Goal: Information Seeking & Learning: Learn about a topic

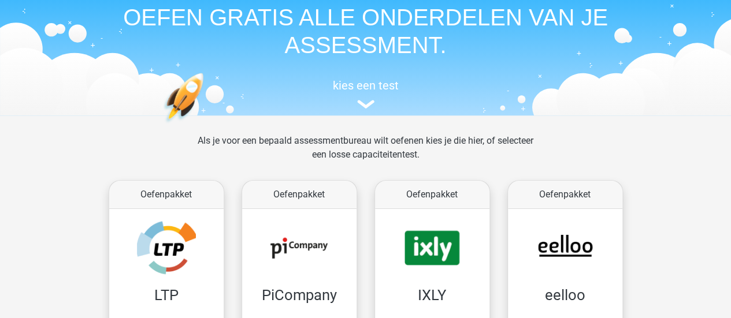
scroll to position [173, 0]
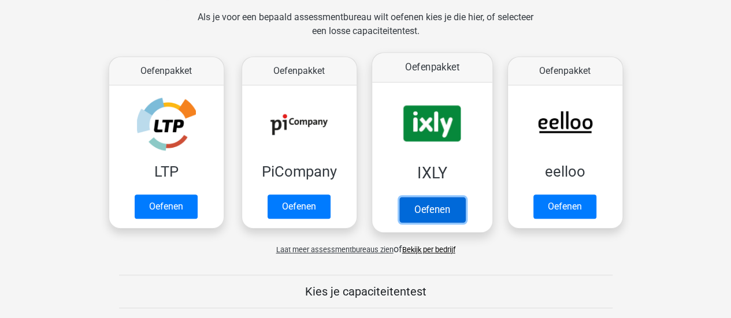
click at [416, 197] on link "Oefenen" at bounding box center [432, 209] width 66 height 25
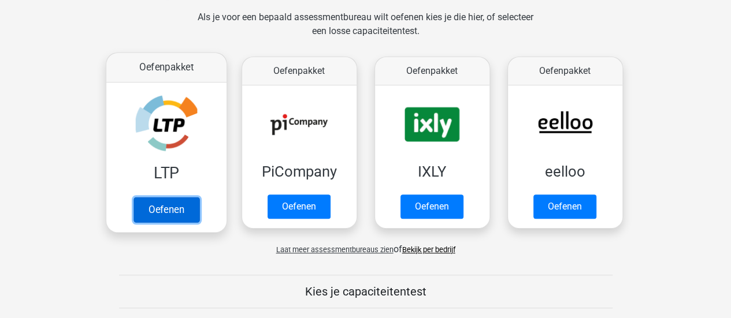
click at [144, 197] on link "Oefenen" at bounding box center [166, 209] width 66 height 25
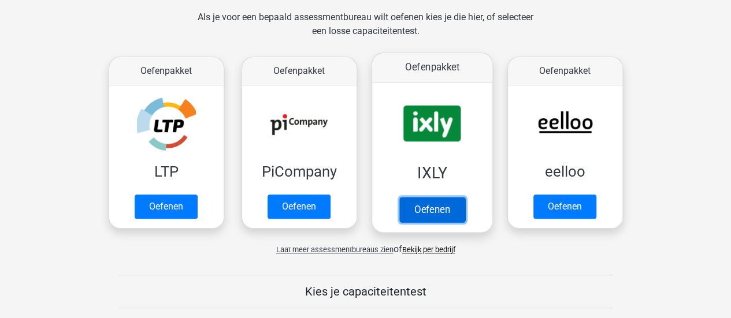
click at [425, 197] on link "Oefenen" at bounding box center [432, 209] width 66 height 25
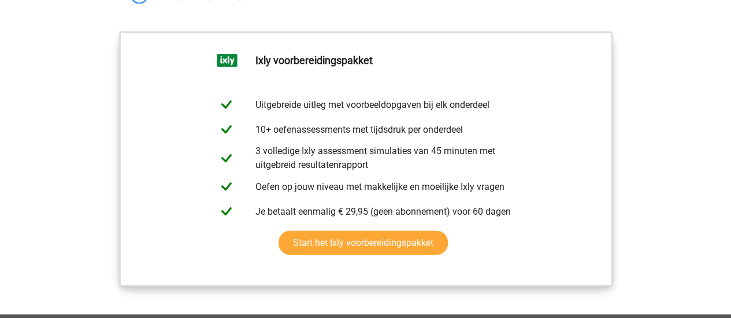
scroll to position [1328, 0]
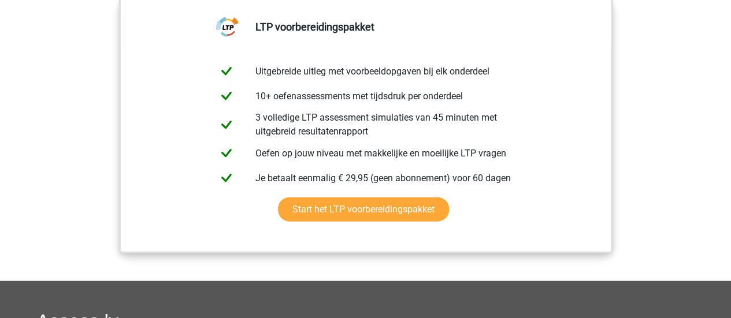
scroll to position [1213, 0]
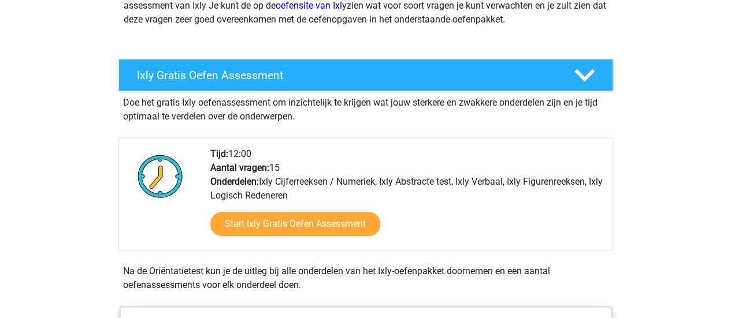
scroll to position [173, 0]
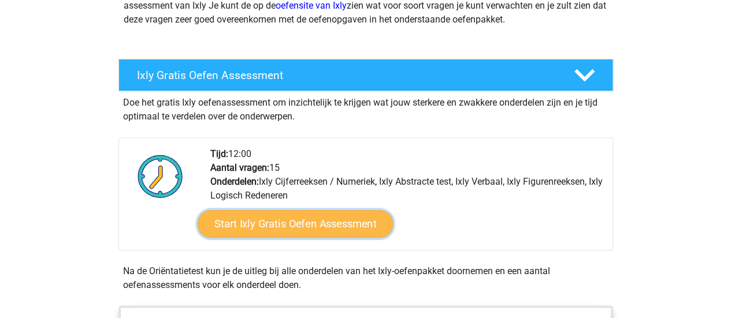
click at [318, 214] on link "Start Ixly Gratis Oefen Assessment" at bounding box center [294, 224] width 195 height 28
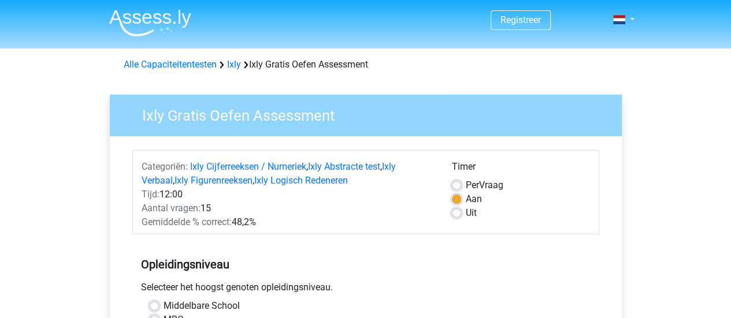
click at [466, 211] on label "Uit" at bounding box center [471, 213] width 11 height 14
click at [457, 211] on input "Uit" at bounding box center [456, 212] width 9 height 12
radio input "true"
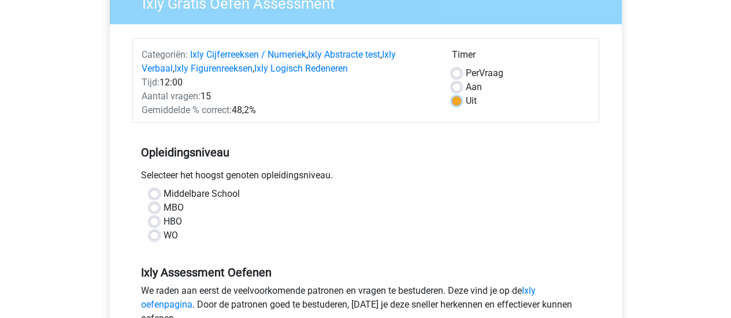
scroll to position [116, 0]
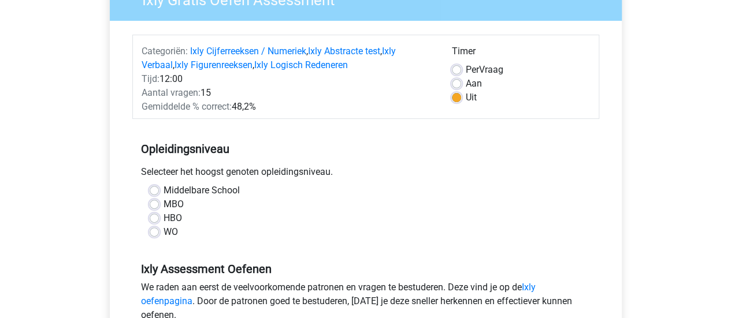
click at [163, 218] on label "HBO" at bounding box center [172, 218] width 18 height 14
click at [158, 218] on input "HBO" at bounding box center [154, 217] width 9 height 12
radio input "true"
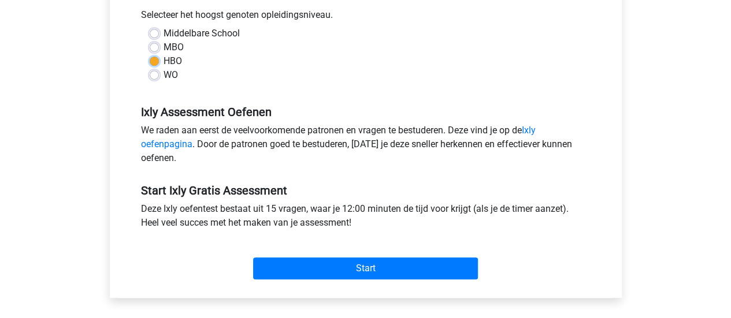
scroll to position [289, 0]
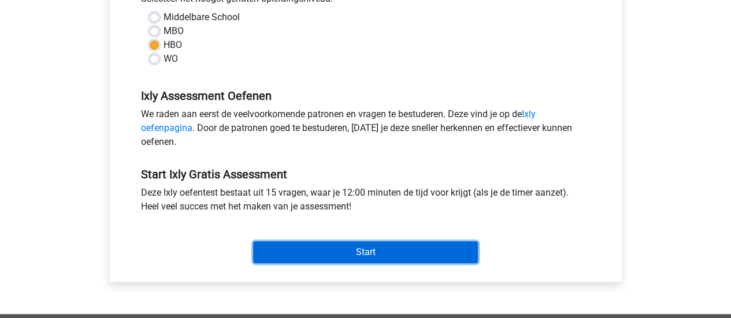
click at [401, 256] on input "Start" at bounding box center [365, 252] width 225 height 22
click at [353, 251] on input "Start" at bounding box center [365, 252] width 225 height 22
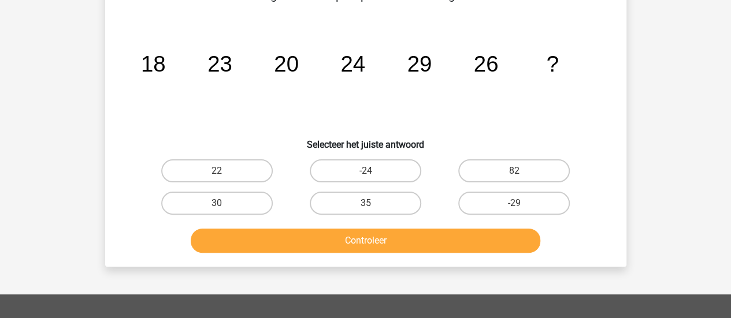
scroll to position [58, 0]
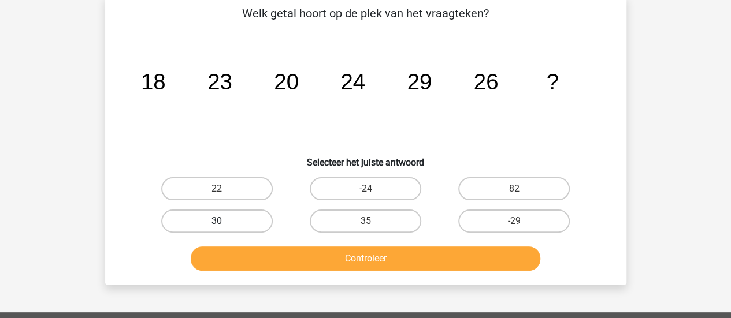
click at [246, 216] on label "30" at bounding box center [216, 221] width 111 height 23
click at [224, 221] on input "30" at bounding box center [221, 225] width 8 height 8
radio input "true"
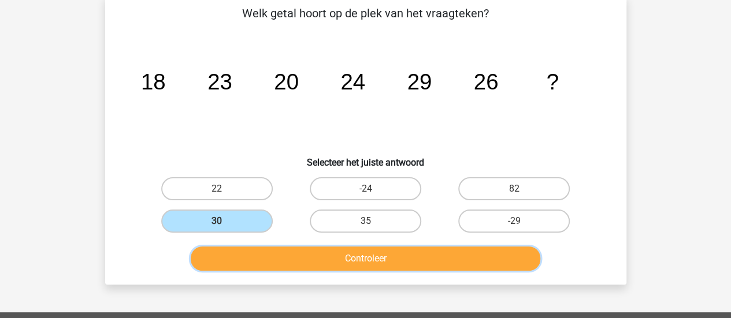
click at [402, 254] on button "Controleer" at bounding box center [365, 259] width 349 height 24
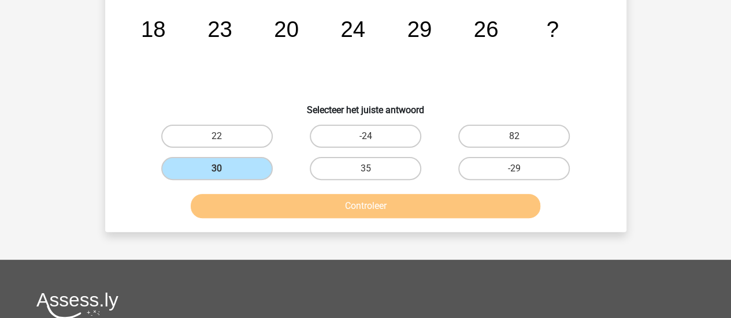
scroll to position [116, 0]
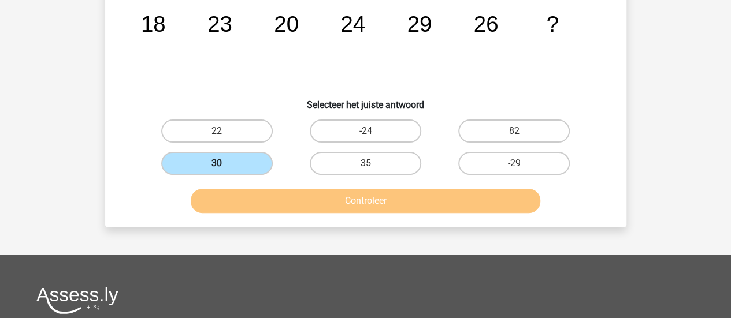
click at [215, 167] on label "30" at bounding box center [216, 163] width 111 height 23
click at [217, 167] on input "30" at bounding box center [221, 167] width 8 height 8
click at [341, 168] on label "35" at bounding box center [365, 163] width 111 height 23
click at [365, 168] on input "35" at bounding box center [369, 167] width 8 height 8
radio input "true"
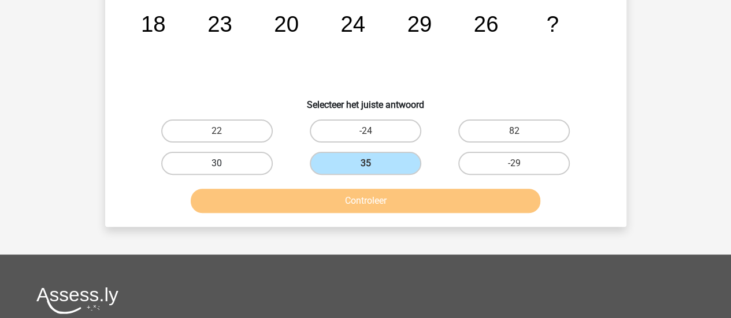
click at [241, 167] on label "30" at bounding box center [216, 163] width 111 height 23
click at [224, 167] on input "30" at bounding box center [221, 167] width 8 height 8
radio input "true"
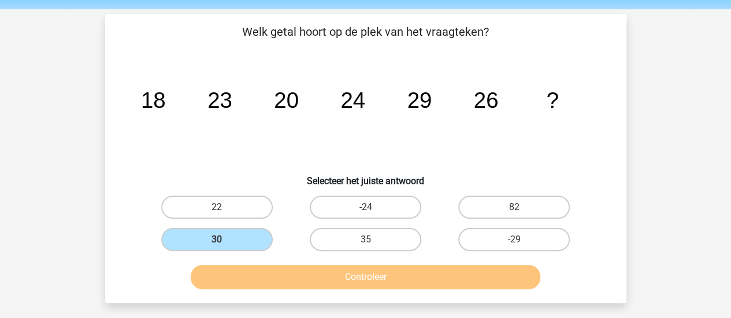
scroll to position [58, 0]
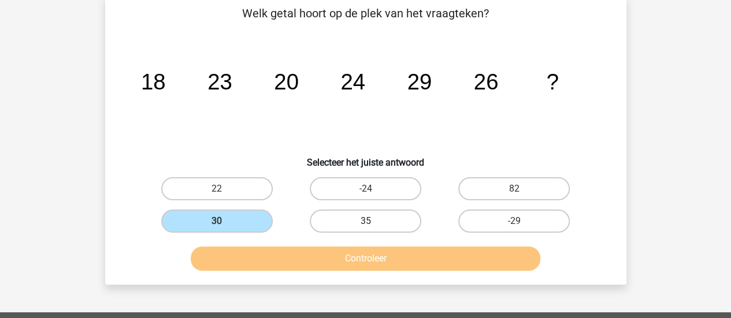
click at [377, 224] on label "35" at bounding box center [365, 221] width 111 height 23
click at [373, 224] on input "35" at bounding box center [369, 225] width 8 height 8
radio input "true"
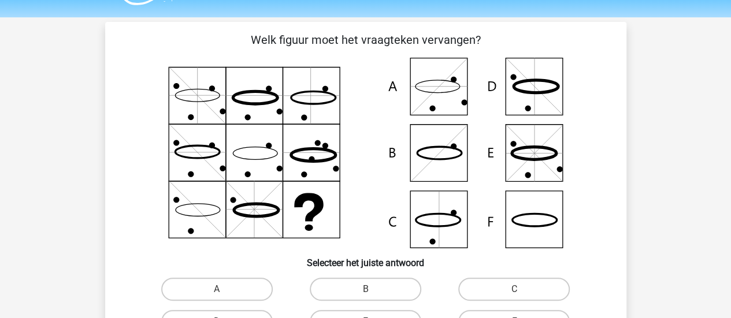
scroll to position [58, 0]
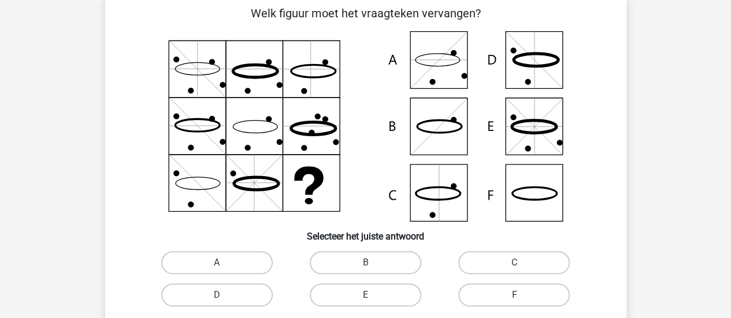
click at [440, 199] on icon at bounding box center [366, 126] width 466 height 191
click at [519, 264] on input "C" at bounding box center [518, 267] width 8 height 8
radio input "true"
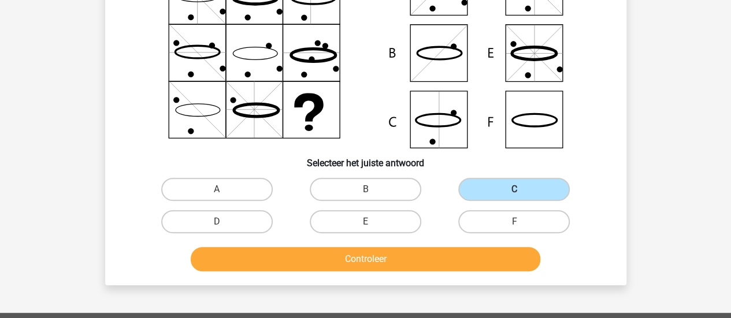
scroll to position [173, 0]
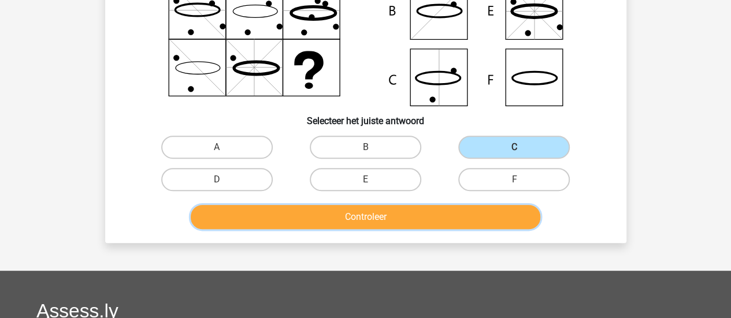
click at [408, 220] on button "Controleer" at bounding box center [365, 217] width 349 height 24
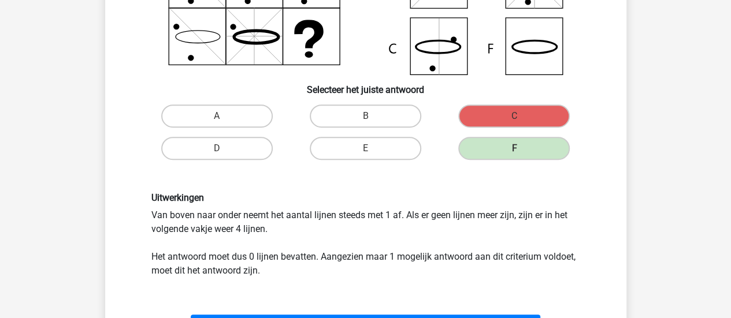
scroll to position [231, 0]
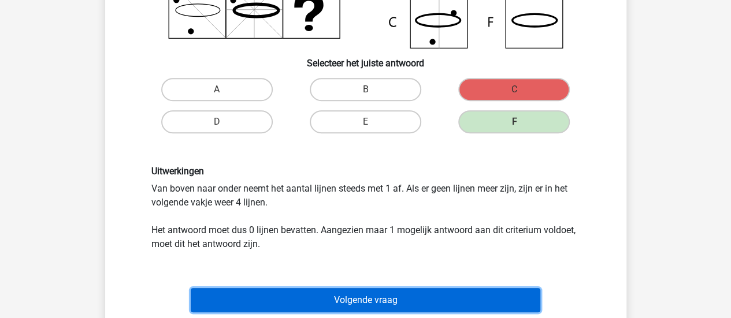
click at [416, 301] on button "Volgende vraag" at bounding box center [365, 300] width 349 height 24
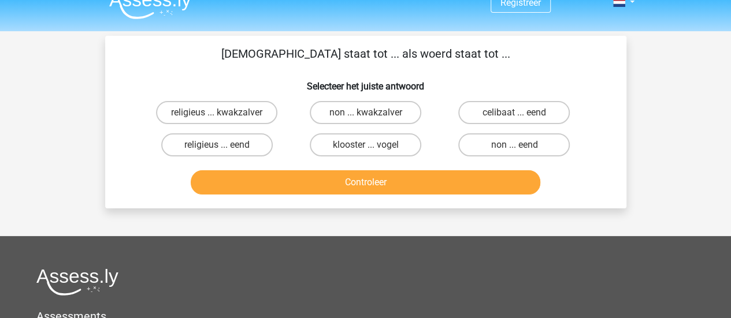
scroll to position [0, 0]
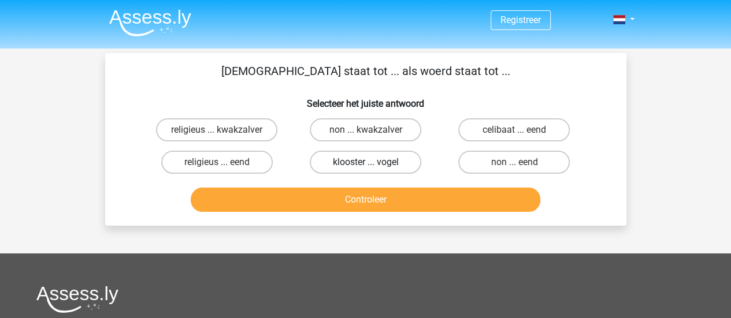
click at [381, 167] on label "klooster ... vogel" at bounding box center [365, 162] width 111 height 23
click at [373, 167] on input "klooster ... vogel" at bounding box center [369, 166] width 8 height 8
radio input "true"
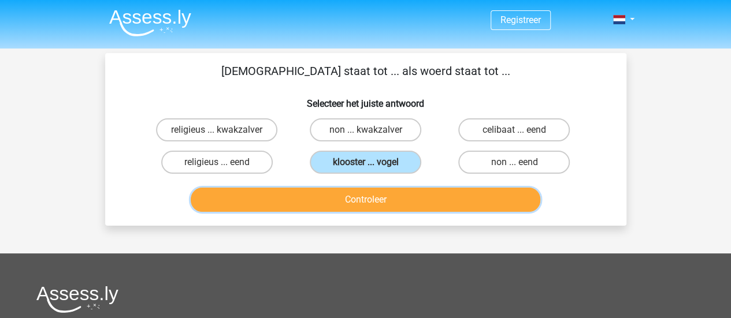
click at [386, 201] on button "Controleer" at bounding box center [365, 200] width 349 height 24
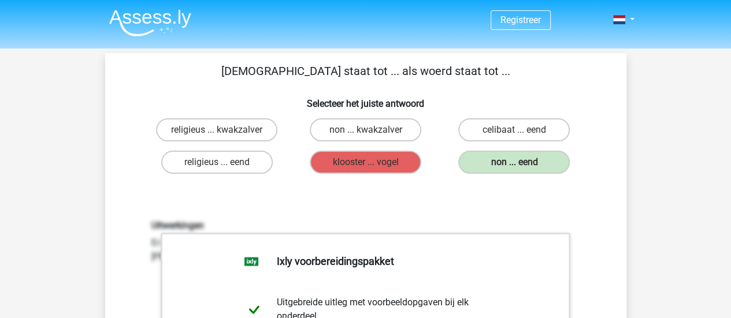
click at [143, 150] on div "religieus ... eend" at bounding box center [217, 162] width 148 height 32
click at [152, 22] on img at bounding box center [150, 22] width 82 height 27
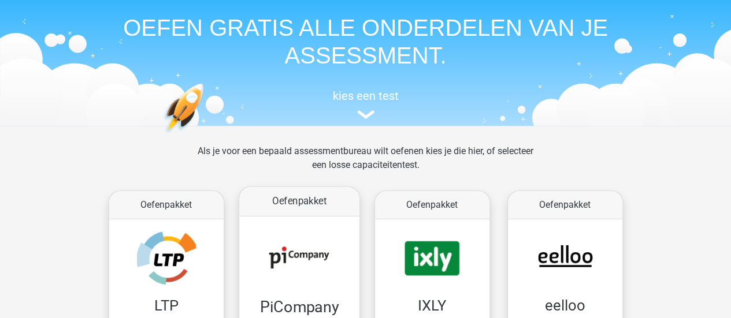
scroll to position [58, 0]
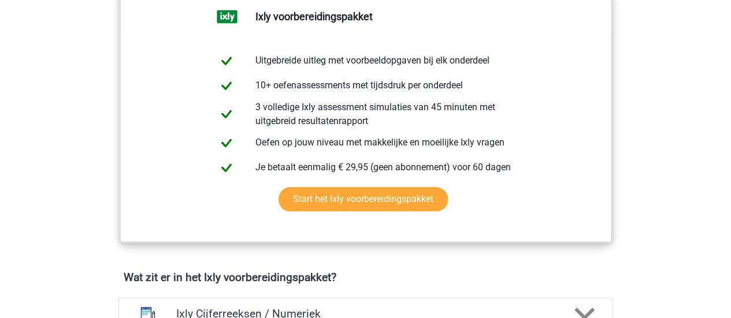
scroll to position [520, 0]
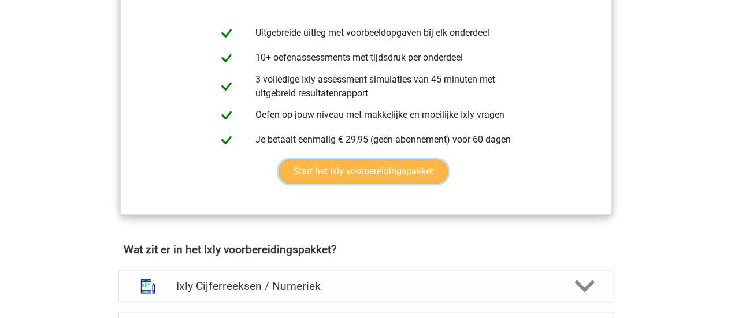
click at [373, 169] on link "Start het Ixly voorbereidingspakket" at bounding box center [362, 171] width 169 height 24
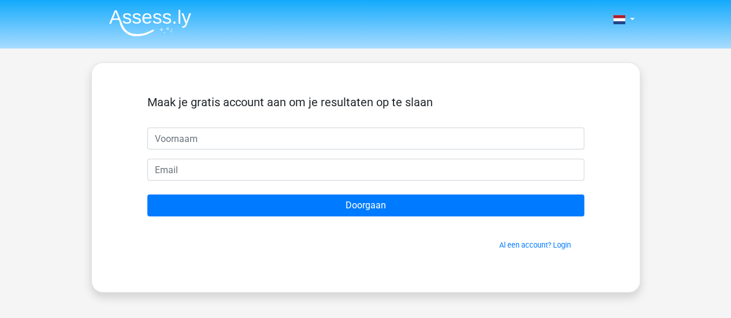
click at [368, 136] on input "text" at bounding box center [365, 139] width 437 height 22
type input "[PERSON_NAME]"
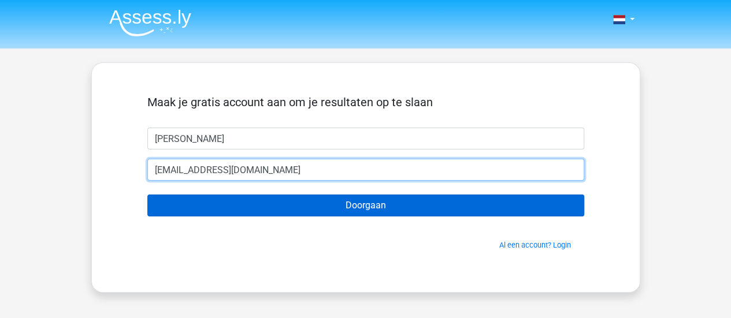
type input "[EMAIL_ADDRESS][DOMAIN_NAME]"
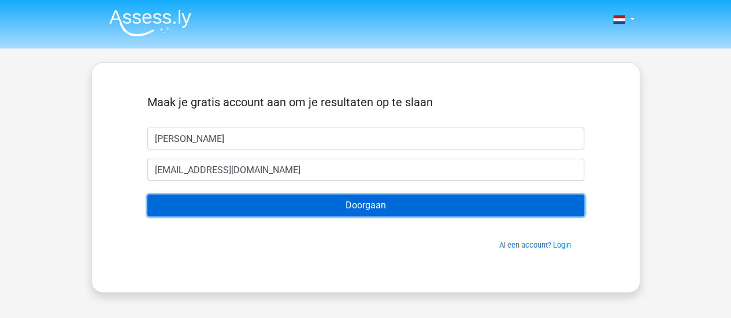
click at [389, 207] on input "Doorgaan" at bounding box center [365, 206] width 437 height 22
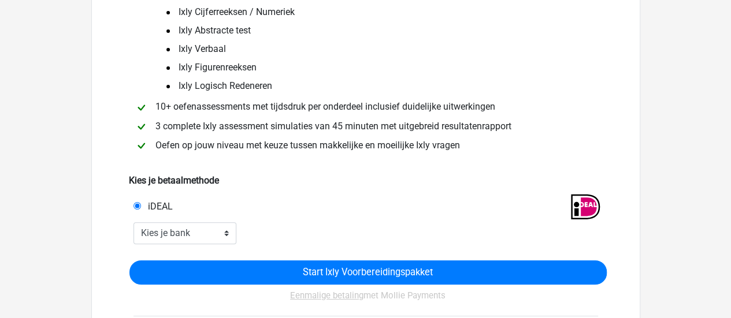
scroll to position [173, 0]
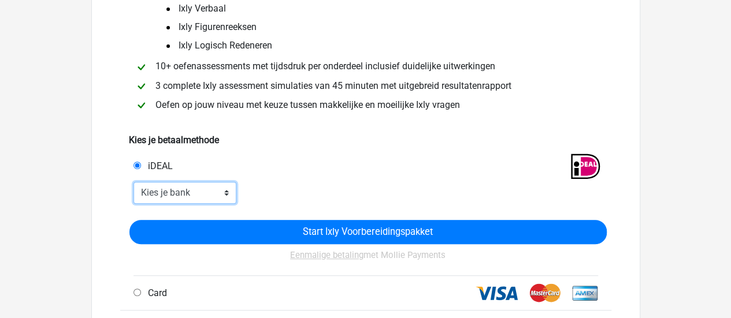
click at [209, 193] on select "Kies je bank ABN AMRO ING Rabobank ASN Bank bunq Knab N26 NN Regiobank Revolut …" at bounding box center [184, 193] width 103 height 22
select select "ideal_ABNANL2A"
click at [133, 183] on select "Kies je bank ABN AMRO ING Rabobank ASN Bank bunq Knab N26 NN Regiobank Revolut …" at bounding box center [184, 193] width 103 height 22
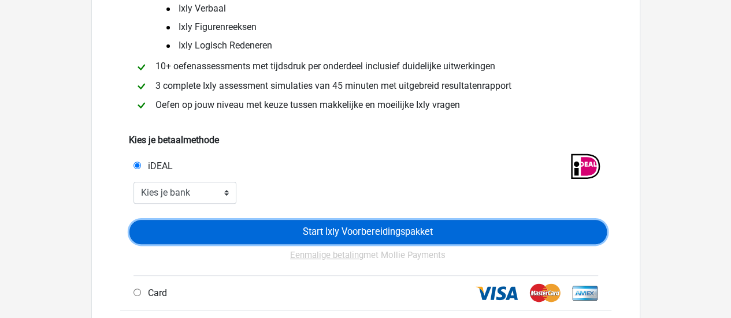
click at [368, 228] on input "Start Ixly Voorbereidingspakket" at bounding box center [367, 232] width 477 height 24
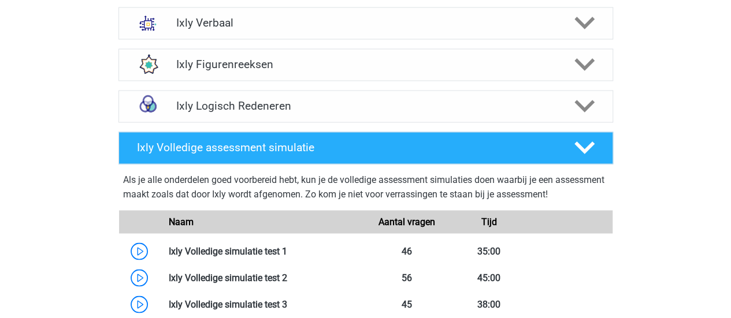
scroll to position [751, 0]
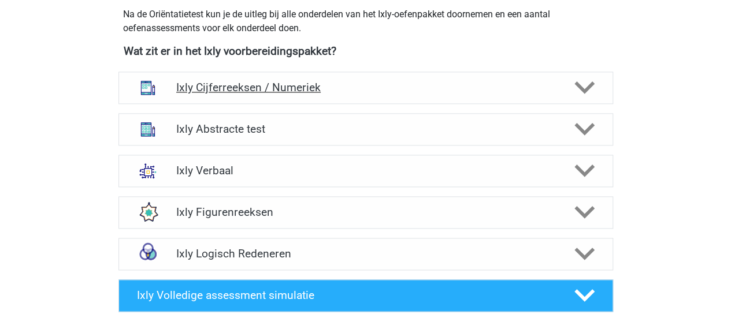
click at [248, 89] on h4 "Ixly Cijferreeksen / Numeriek" at bounding box center [365, 87] width 378 height 13
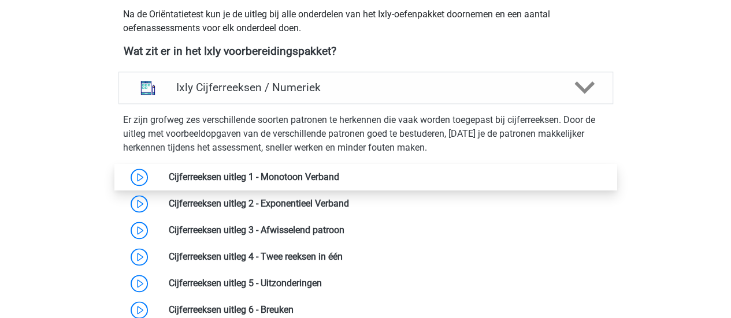
click at [339, 181] on link at bounding box center [339, 177] width 0 height 11
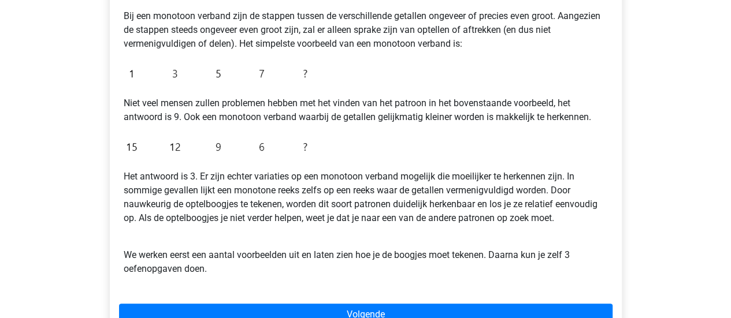
scroll to position [289, 0]
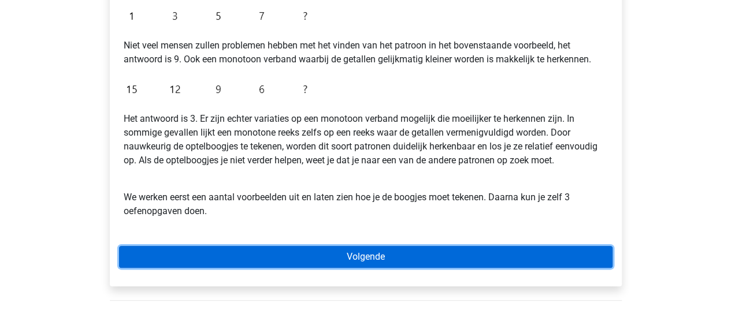
click at [344, 255] on link "Volgende" at bounding box center [365, 257] width 493 height 22
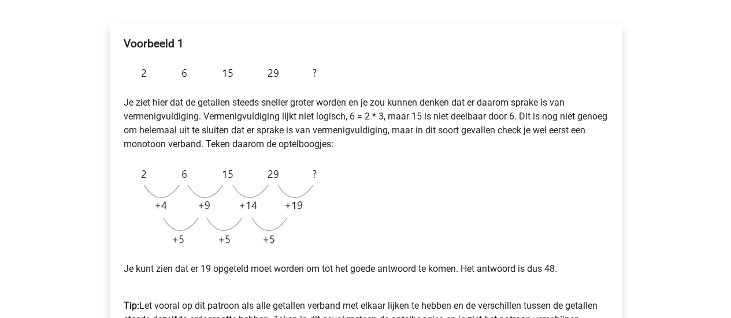
scroll to position [289, 0]
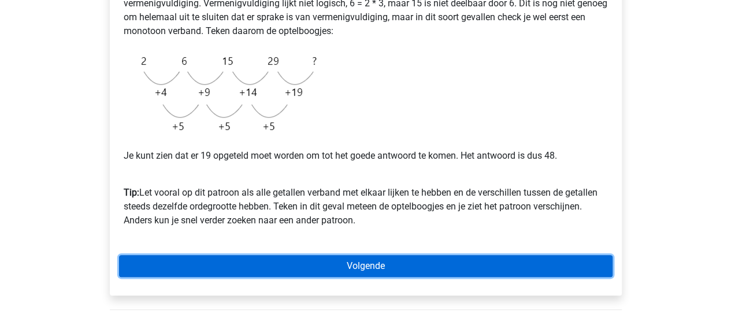
click at [385, 263] on link "Volgende" at bounding box center [365, 266] width 493 height 22
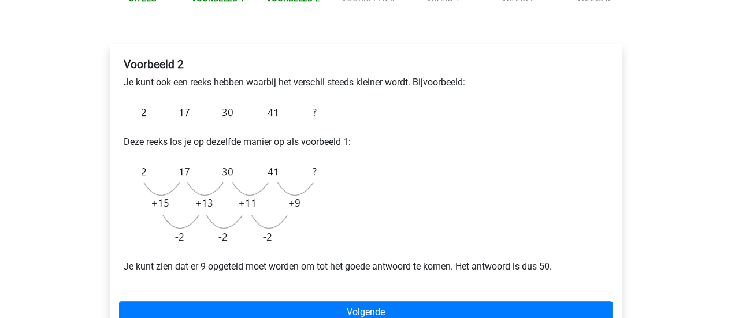
scroll to position [173, 0]
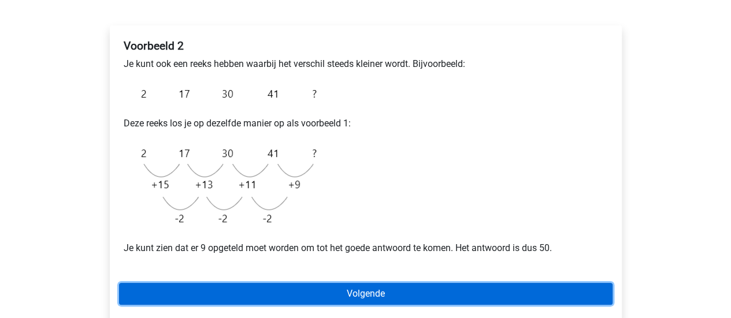
click at [481, 293] on link "Volgende" at bounding box center [365, 294] width 493 height 22
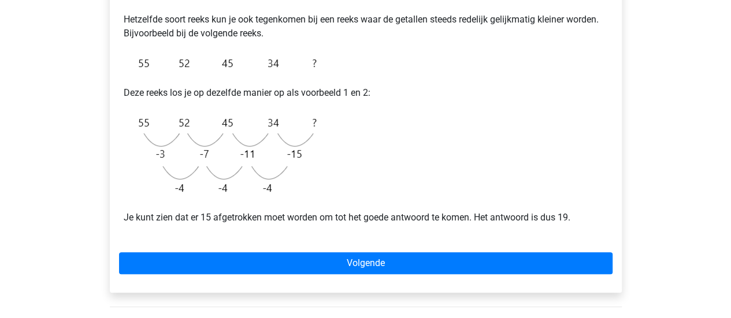
scroll to position [289, 0]
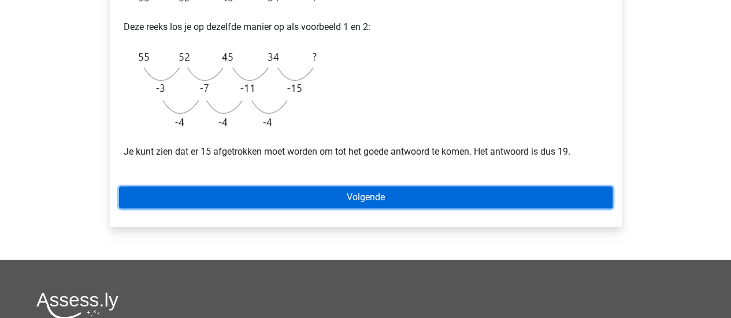
click at [501, 197] on link "Volgende" at bounding box center [365, 198] width 493 height 22
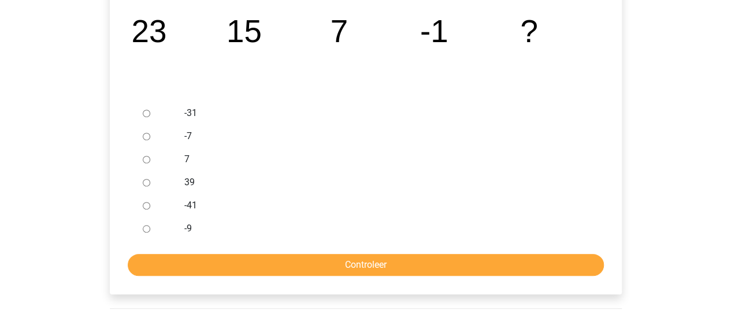
scroll to position [289, 0]
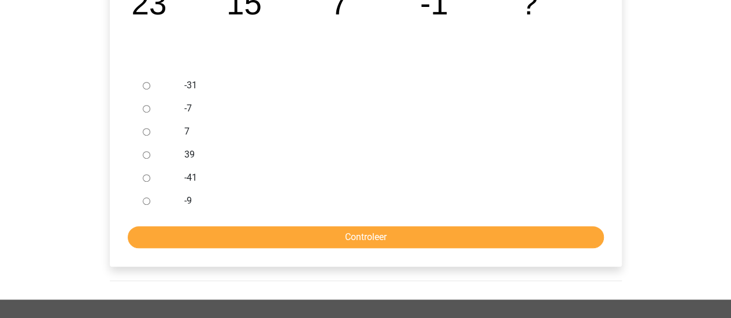
click at [150, 203] on div at bounding box center [157, 200] width 38 height 23
click at [145, 200] on input "-9" at bounding box center [147, 202] width 8 height 8
radio input "true"
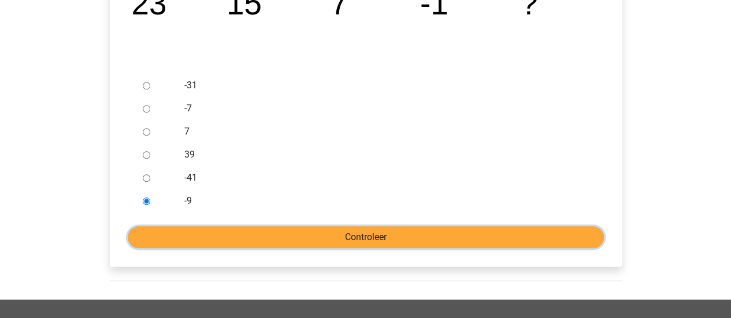
click at [253, 237] on input "Controleer" at bounding box center [366, 237] width 476 height 22
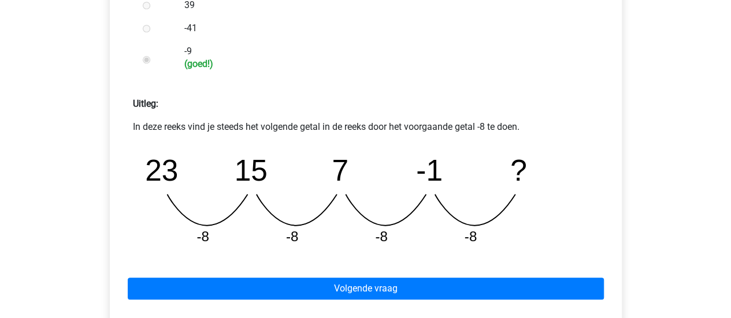
scroll to position [462, 0]
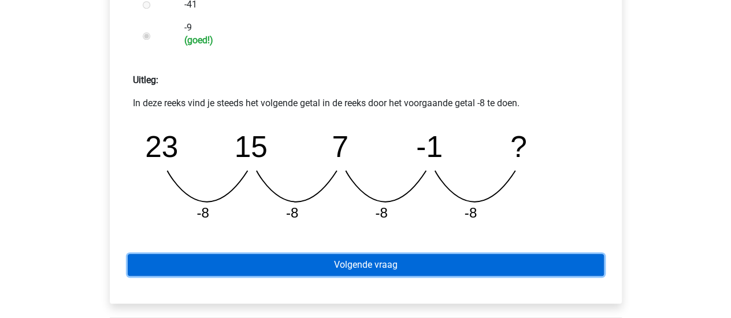
click at [537, 259] on link "Volgende vraag" at bounding box center [366, 265] width 476 height 22
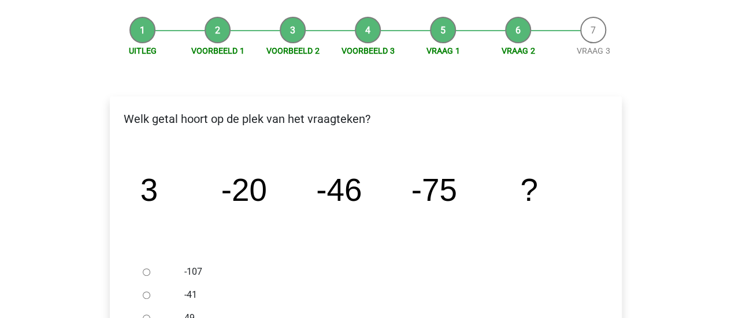
scroll to position [231, 0]
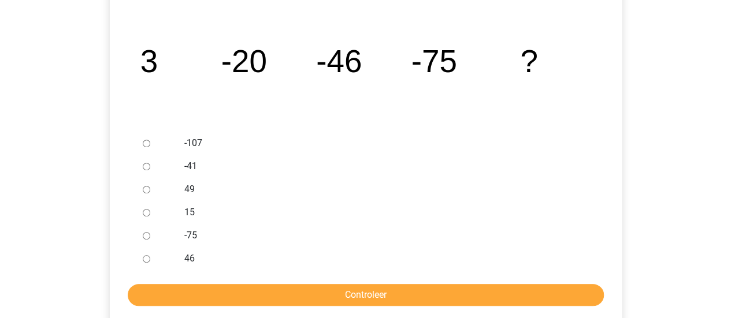
click at [146, 141] on input "-107" at bounding box center [147, 144] width 8 height 8
radio input "true"
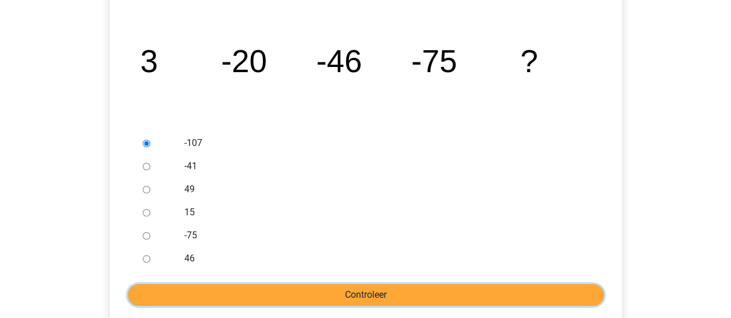
click at [315, 299] on input "Controleer" at bounding box center [366, 295] width 476 height 22
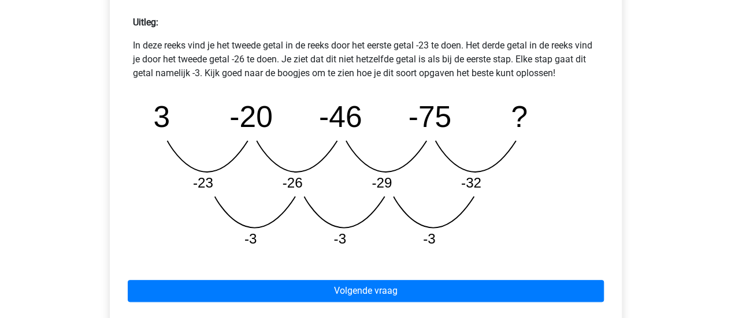
scroll to position [693, 0]
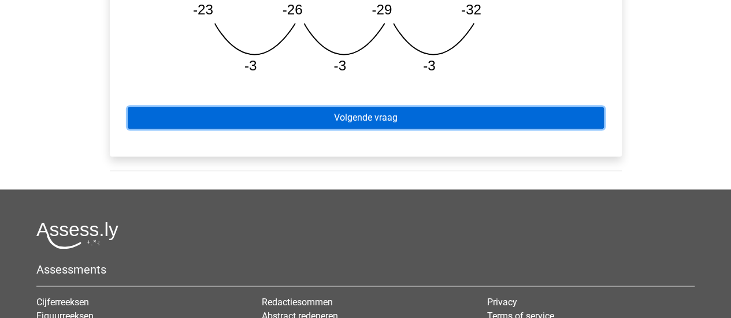
click at [579, 120] on link "Volgende vraag" at bounding box center [366, 118] width 476 height 22
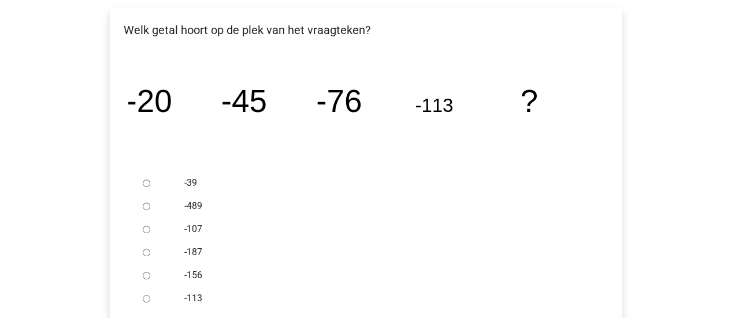
scroll to position [231, 0]
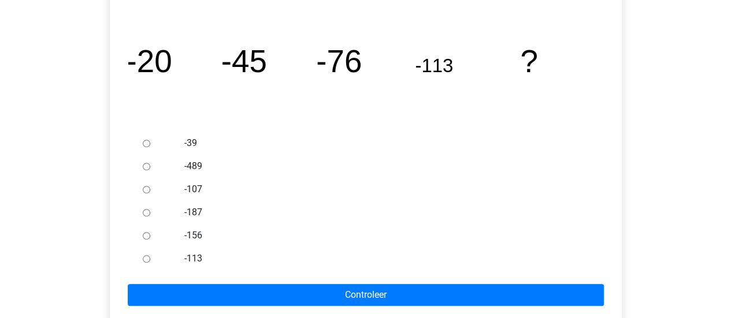
click at [146, 235] on input "-156" at bounding box center [147, 236] width 8 height 8
radio input "true"
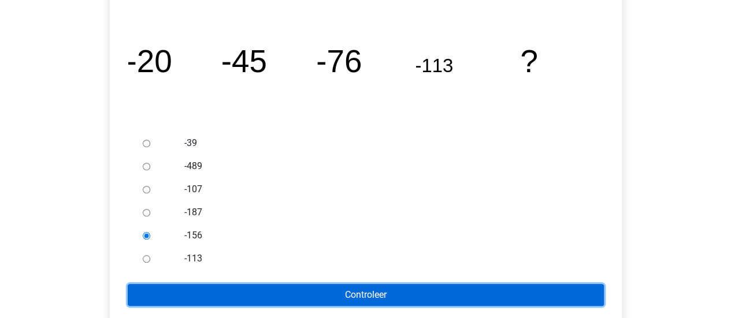
click at [232, 298] on input "Controleer" at bounding box center [366, 295] width 476 height 22
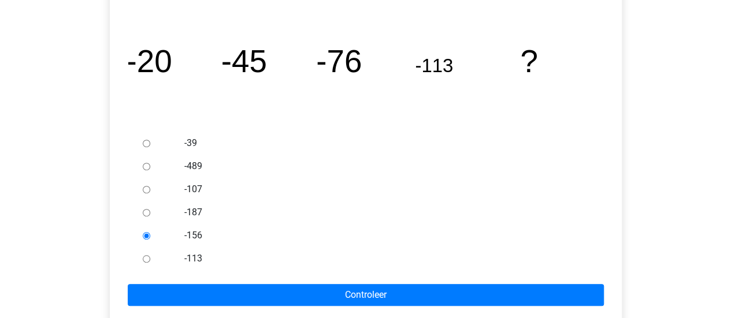
click at [682, 291] on div "[PERSON_NAME] [EMAIL_ADDRESS][DOMAIN_NAME] Nederlands English" at bounding box center [365, 215] width 731 height 893
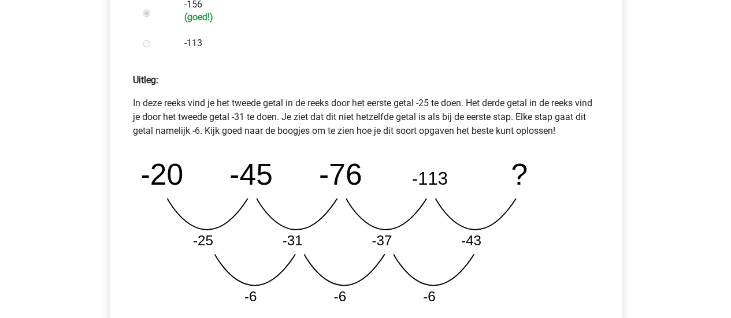
scroll to position [635, 0]
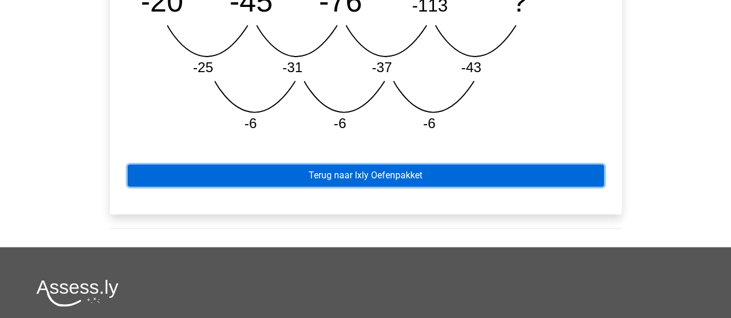
click at [403, 177] on link "Terug naar Ixly Oefenpakket" at bounding box center [366, 176] width 476 height 22
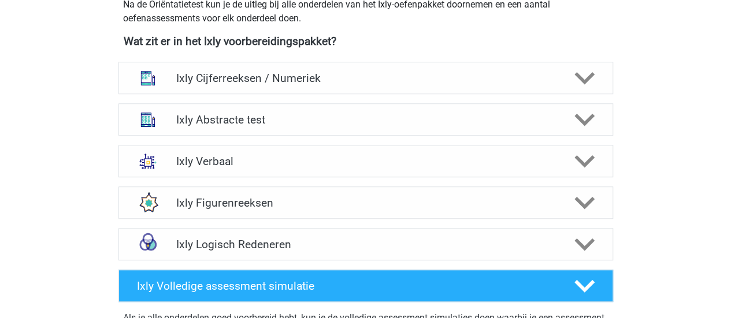
scroll to position [347, 0]
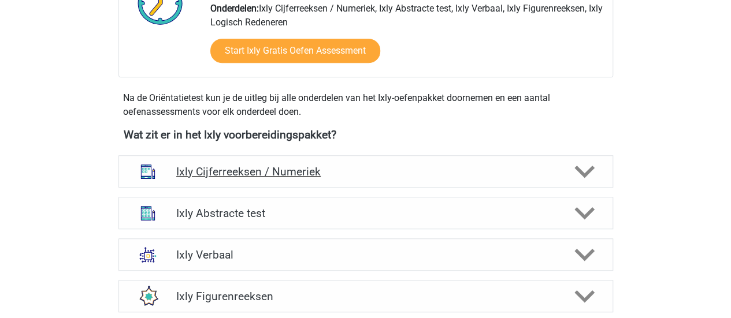
click at [259, 172] on h4 "Ixly Cijferreeksen / Numeriek" at bounding box center [365, 171] width 378 height 13
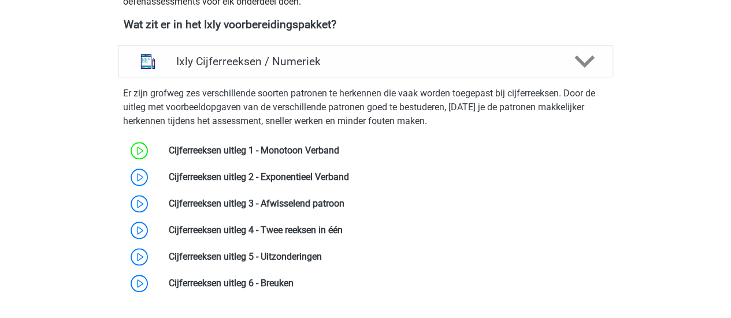
scroll to position [462, 0]
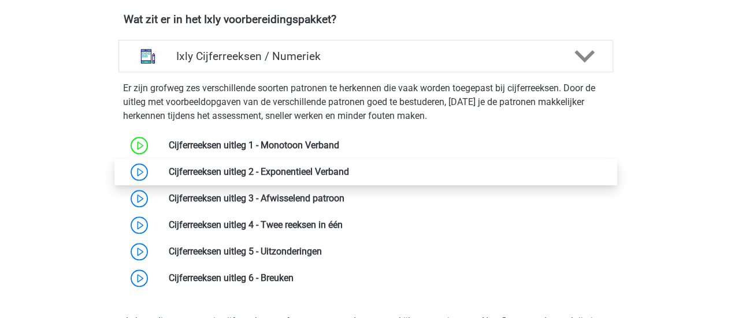
click at [349, 166] on link at bounding box center [349, 171] width 0 height 11
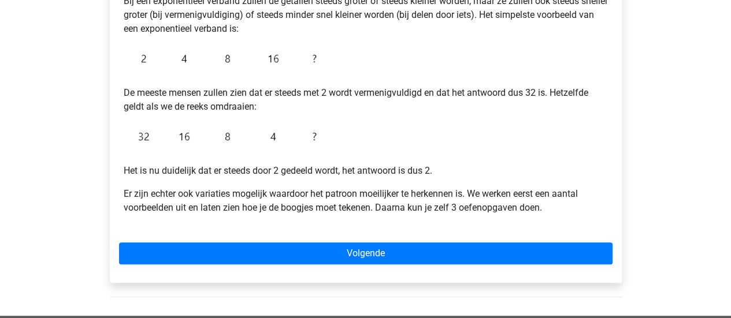
scroll to position [269, 0]
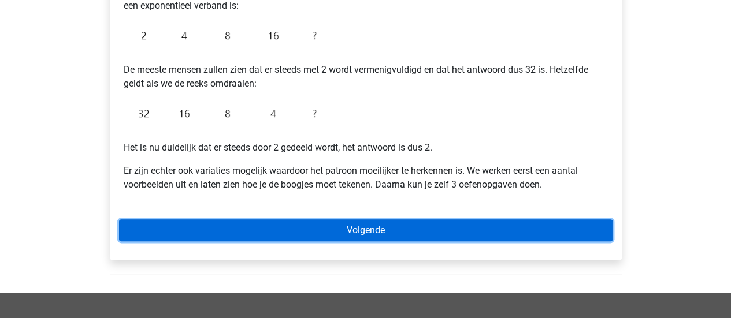
click at [505, 229] on link "Volgende" at bounding box center [365, 230] width 493 height 22
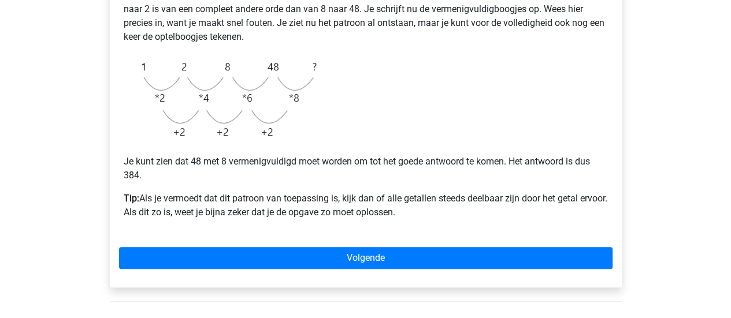
scroll to position [289, 0]
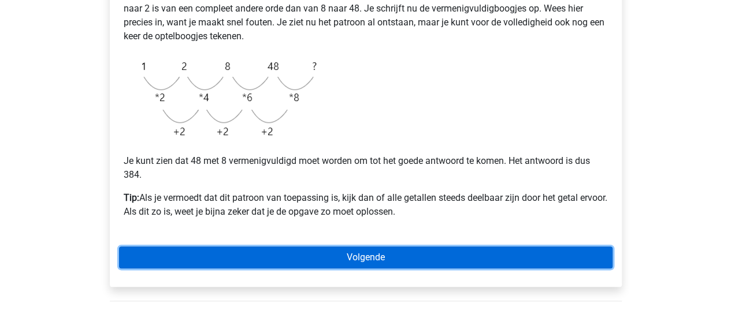
click at [460, 262] on link "Volgende" at bounding box center [365, 258] width 493 height 22
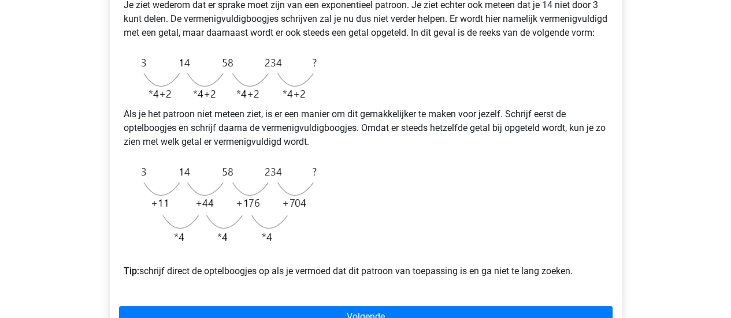
scroll to position [404, 0]
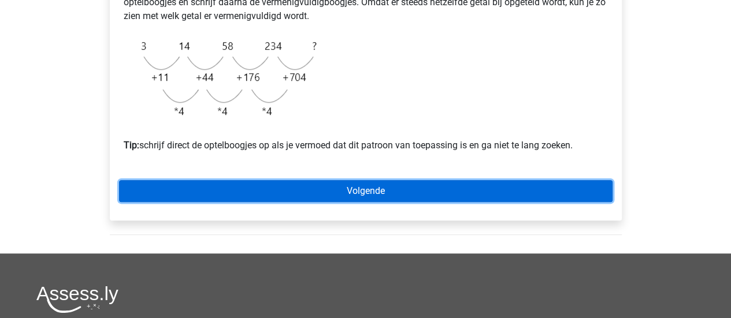
click at [382, 202] on link "Volgende" at bounding box center [365, 191] width 493 height 22
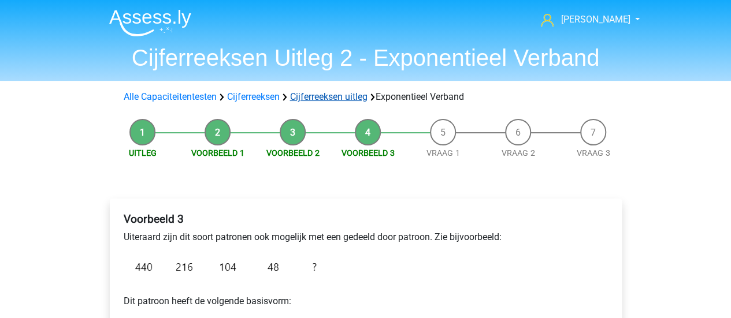
click at [312, 99] on link "Cijferreeksen uitleg" at bounding box center [328, 96] width 77 height 11
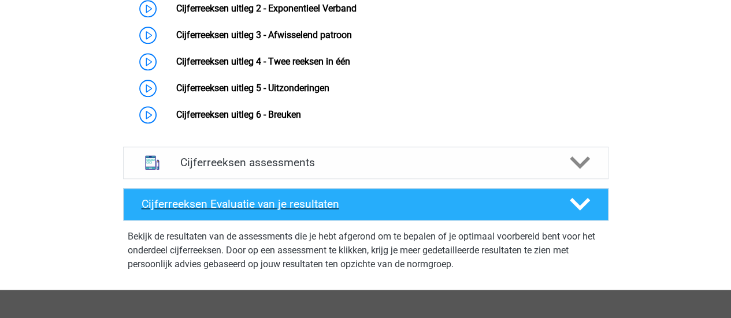
scroll to position [646, 0]
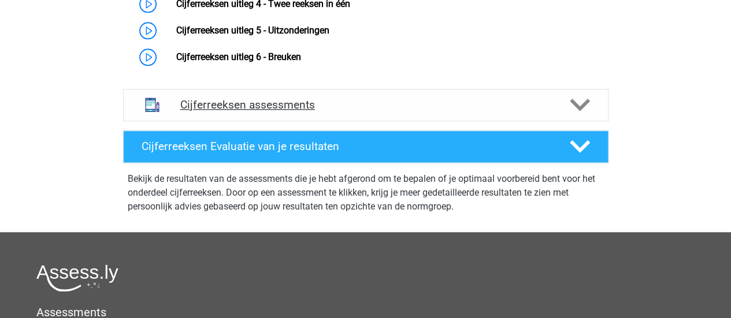
click at [580, 115] on icon at bounding box center [579, 105] width 20 height 20
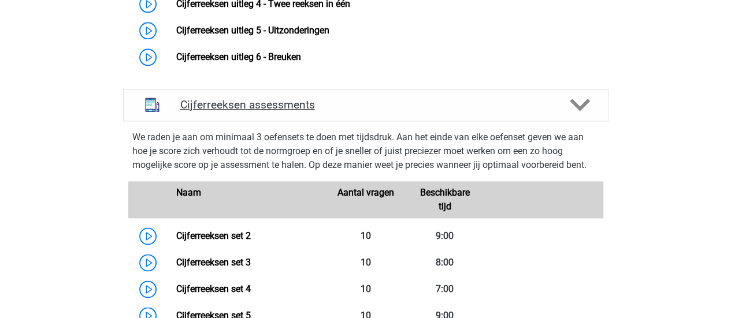
click at [580, 115] on icon at bounding box center [579, 105] width 20 height 20
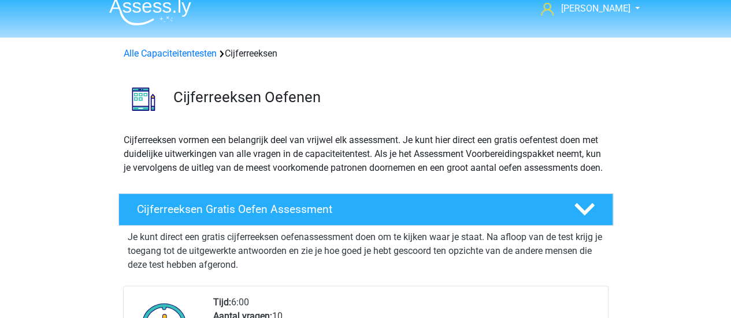
scroll to position [0, 0]
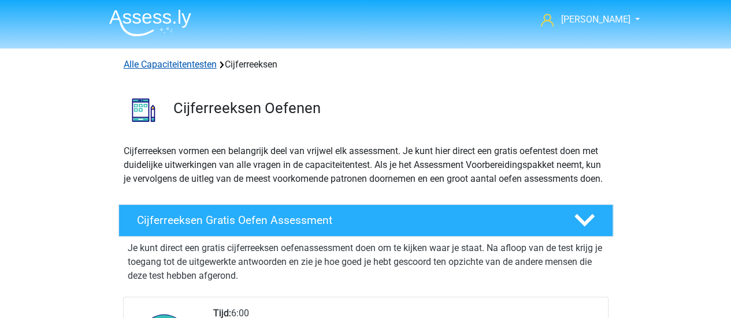
click at [158, 65] on link "Alle Capaciteitentesten" at bounding box center [170, 64] width 93 height 11
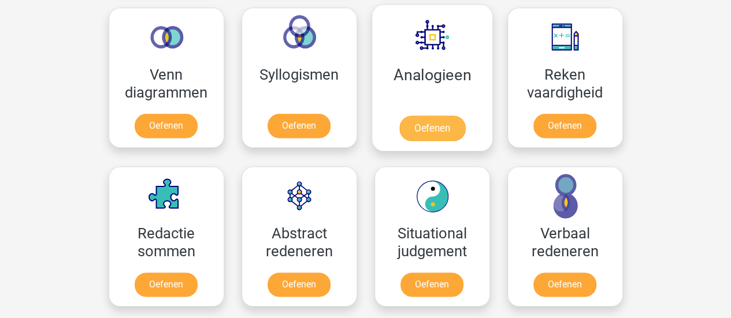
scroll to position [751, 0]
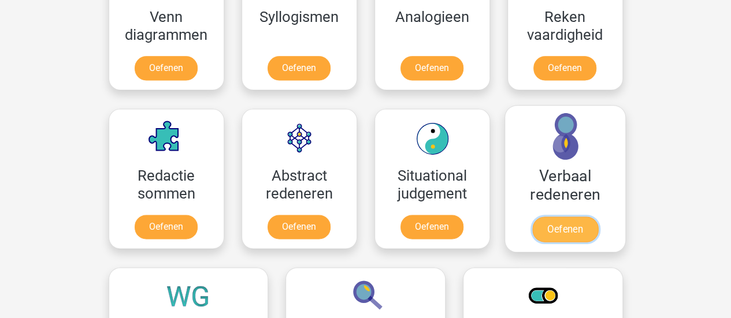
click at [597, 219] on link "Oefenen" at bounding box center [564, 229] width 66 height 25
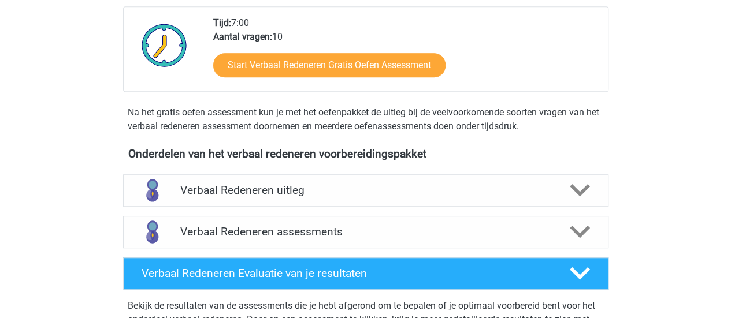
scroll to position [347, 0]
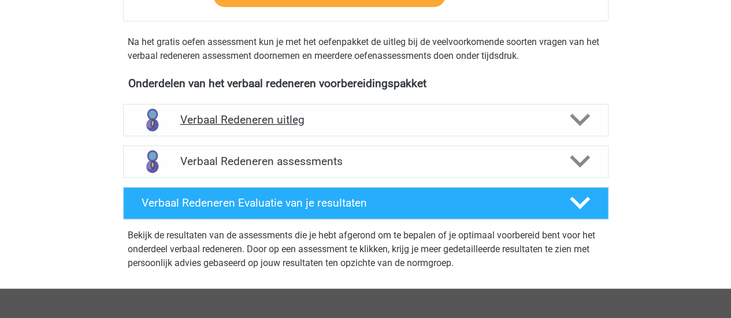
click at [315, 114] on h4 "Verbaal Redeneren uitleg" at bounding box center [365, 119] width 371 height 13
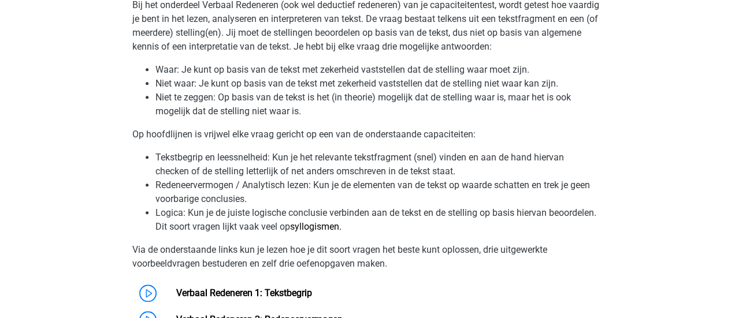
scroll to position [520, 0]
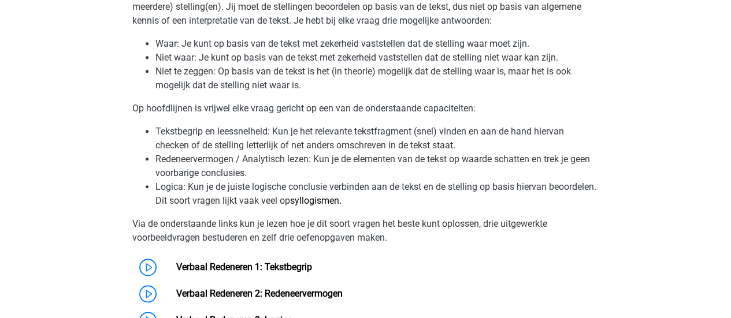
click at [332, 135] on li "Tekstbegrip en leessnelheid: Kun je het relevante tekstfragment (snel) vinden e…" at bounding box center [377, 139] width 444 height 28
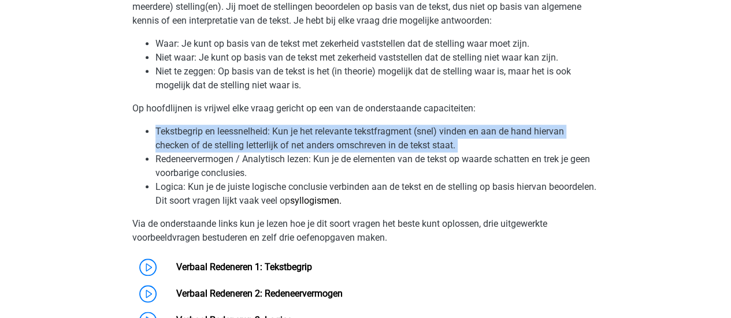
click at [332, 135] on li "Tekstbegrip en leessnelheid: Kun je het relevante tekstfragment (snel) vinden e…" at bounding box center [377, 139] width 444 height 28
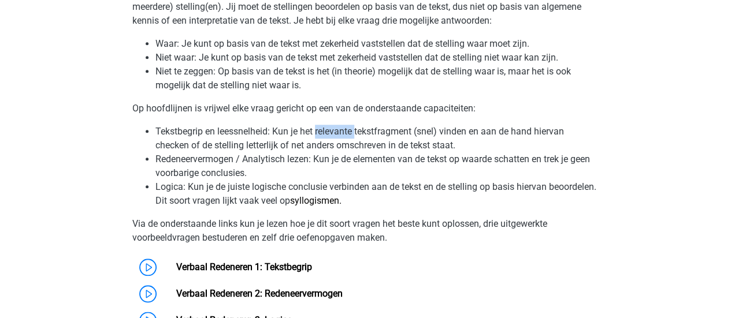
click at [332, 135] on li "Tekstbegrip en leessnelheid: Kun je het relevante tekstfragment (snel) vinden e…" at bounding box center [377, 139] width 444 height 28
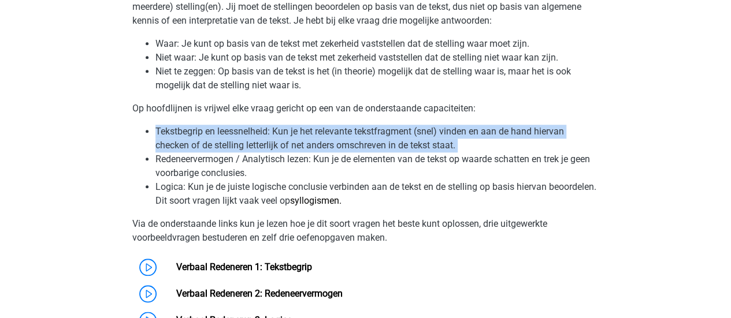
click at [332, 135] on li "Tekstbegrip en leessnelheid: Kun je het relevante tekstfragment (snel) vinden e…" at bounding box center [377, 139] width 444 height 28
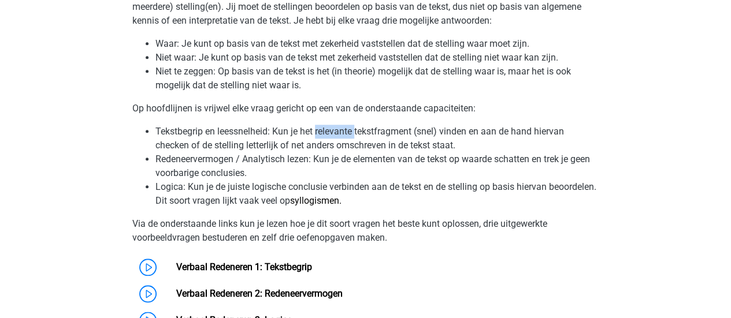
click at [332, 135] on li "Tekstbegrip en leessnelheid: Kun je het relevante tekstfragment (snel) vinden e…" at bounding box center [377, 139] width 444 height 28
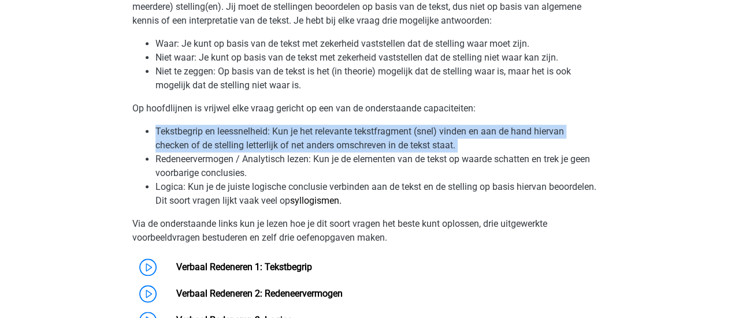
click at [332, 135] on li "Tekstbegrip en leessnelheid: Kun je het relevante tekstfragment (snel) vinden e…" at bounding box center [377, 139] width 444 height 28
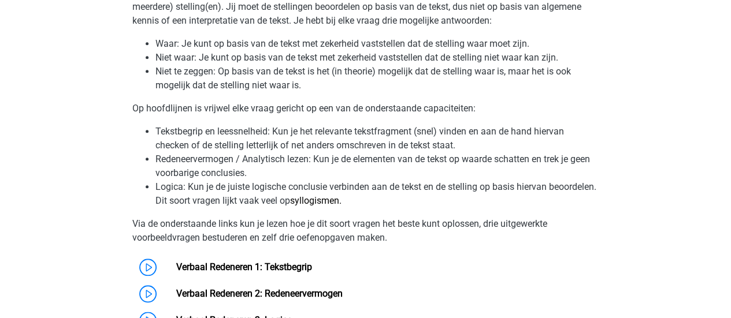
click at [328, 155] on li "Redeneervermogen / Analytisch lezen: Kun je de elementen van de tekst op waarde…" at bounding box center [377, 166] width 444 height 28
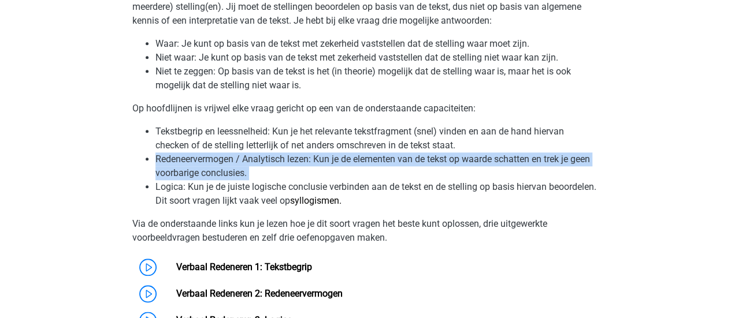
click at [328, 155] on li "Redeneervermogen / Analytisch lezen: Kun je de elementen van de tekst op waarde…" at bounding box center [377, 166] width 444 height 28
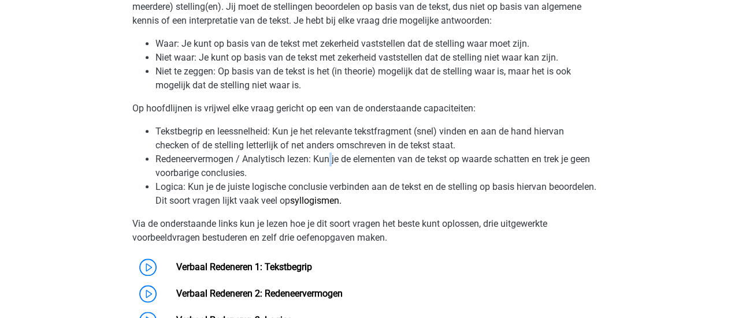
click at [328, 155] on li "Redeneervermogen / Analytisch lezen: Kun je de elementen van de tekst op waarde…" at bounding box center [377, 166] width 444 height 28
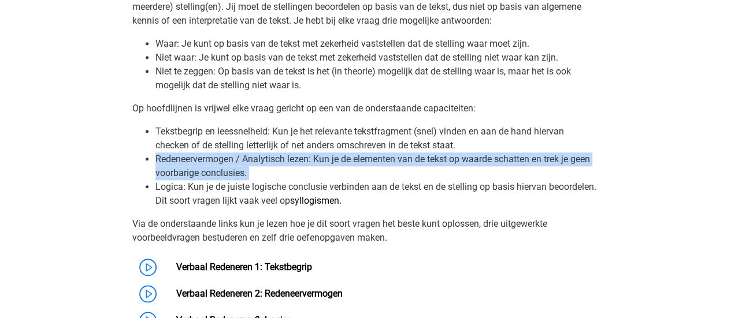
click at [328, 155] on li "Redeneervermogen / Analytisch lezen: Kun je de elementen van de tekst op waarde…" at bounding box center [377, 166] width 444 height 28
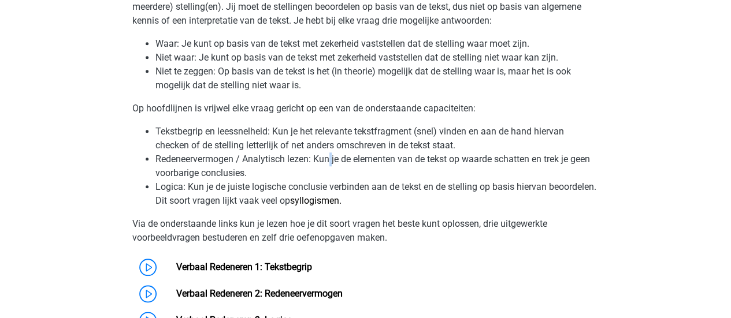
click at [328, 155] on li "Redeneervermogen / Analytisch lezen: Kun je de elementen van de tekst op waarde…" at bounding box center [377, 166] width 444 height 28
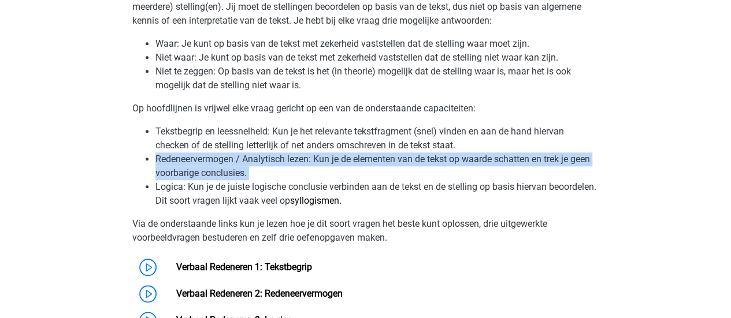
click at [328, 155] on li "Redeneervermogen / Analytisch lezen: Kun je de elementen van de tekst op waarde…" at bounding box center [377, 166] width 444 height 28
click at [326, 168] on li "Redeneervermogen / Analytisch lezen: Kun je de elementen van de tekst op waarde…" at bounding box center [377, 166] width 444 height 28
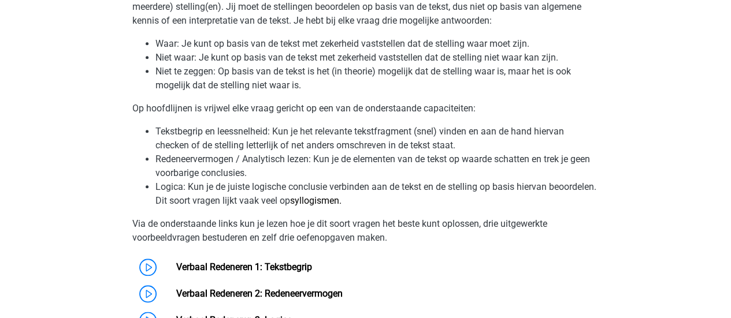
click at [326, 168] on li "Redeneervermogen / Analytisch lezen: Kun je de elementen van de tekst op waarde…" at bounding box center [377, 166] width 444 height 28
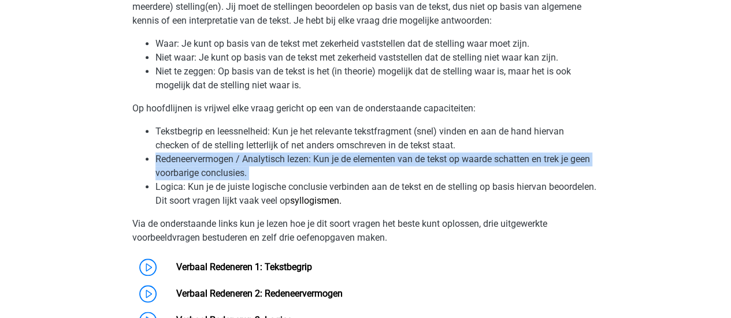
click at [326, 168] on li "Redeneervermogen / Analytisch lezen: Kun je de elementen van de tekst op waarde…" at bounding box center [377, 166] width 444 height 28
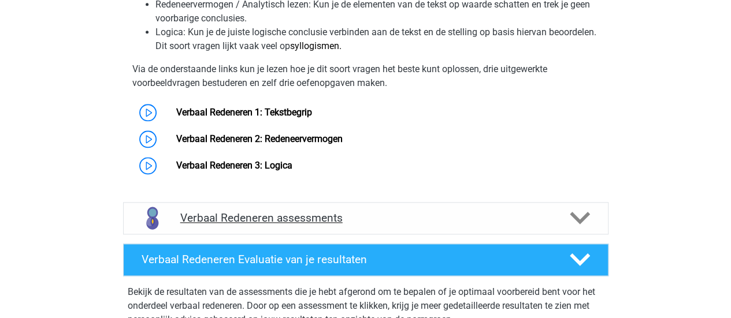
scroll to position [693, 0]
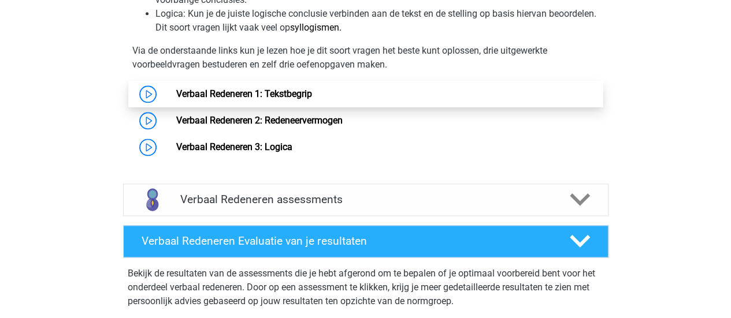
click at [258, 94] on link "Verbaal Redeneren 1: Tekstbegrip" at bounding box center [244, 93] width 136 height 11
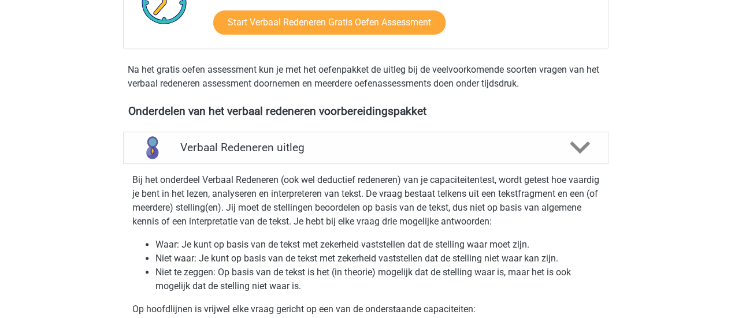
scroll to position [231, 0]
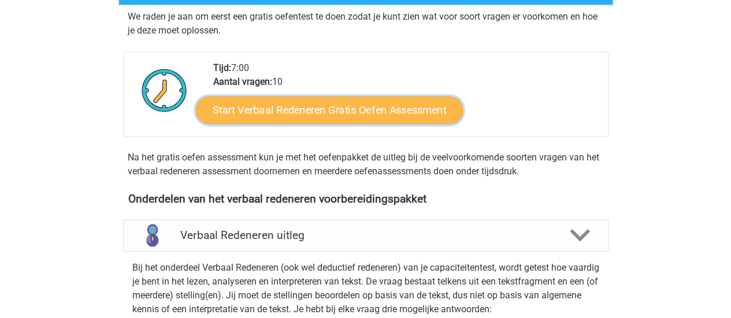
click at [282, 105] on link "Start Verbaal Redeneren Gratis Oefen Assessment" at bounding box center [329, 110] width 267 height 28
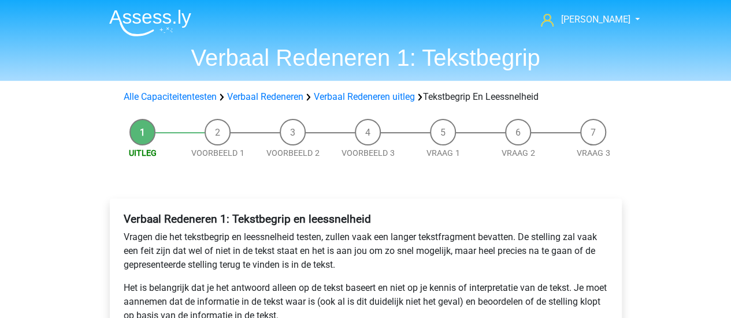
scroll to position [58, 0]
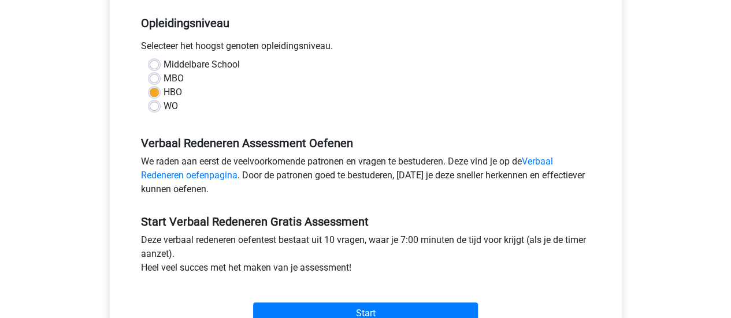
scroll to position [289, 0]
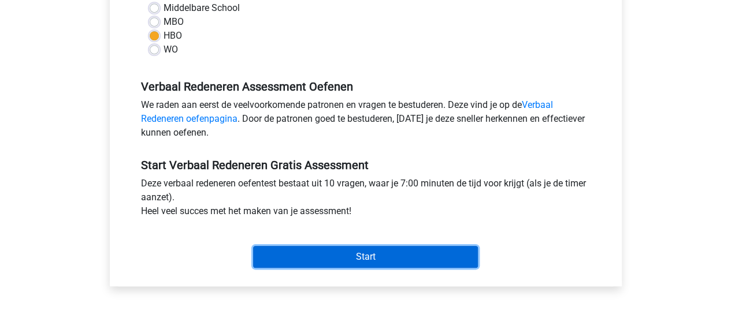
click at [352, 255] on input "Start" at bounding box center [365, 257] width 225 height 22
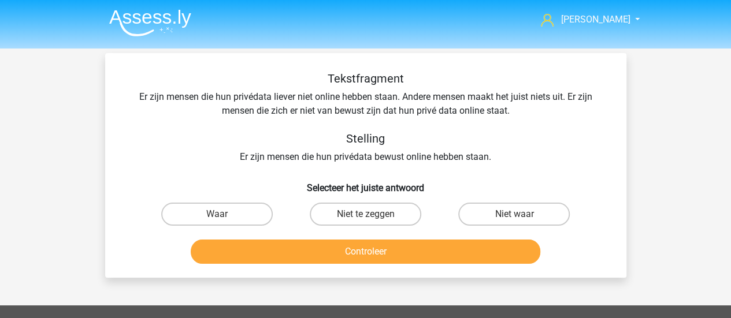
click at [516, 221] on input "Niet waar" at bounding box center [518, 218] width 8 height 8
radio input "true"
click at [232, 214] on label "Waar" at bounding box center [216, 214] width 111 height 23
click at [224, 214] on input "Waar" at bounding box center [221, 218] width 8 height 8
radio input "true"
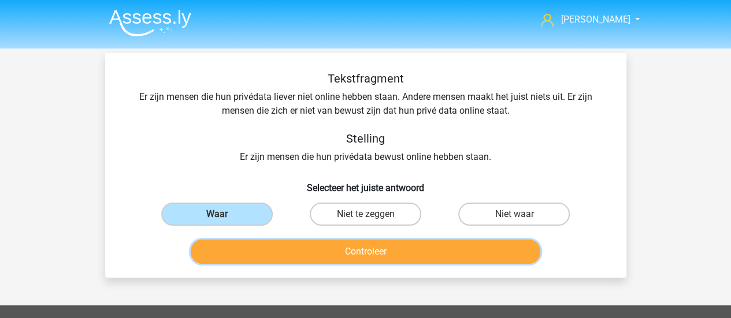
click at [339, 251] on button "Controleer" at bounding box center [365, 252] width 349 height 24
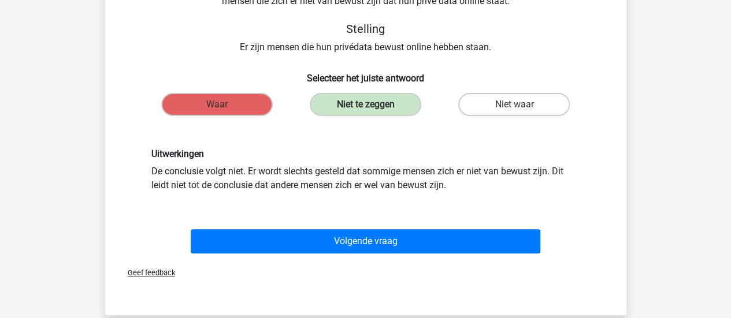
scroll to position [116, 0]
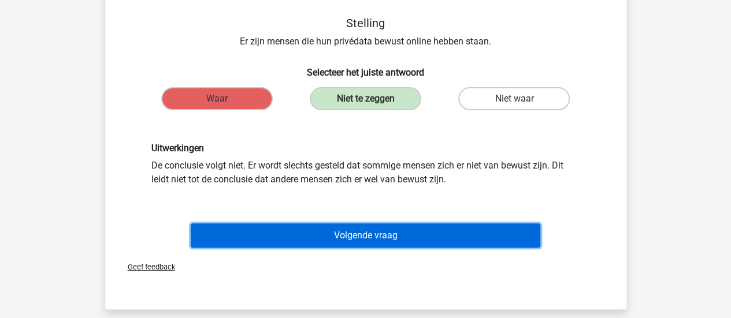
click at [357, 236] on button "Volgende vraag" at bounding box center [365, 236] width 349 height 24
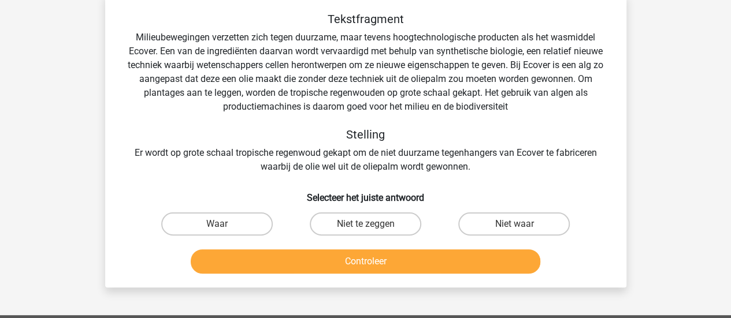
scroll to position [53, 0]
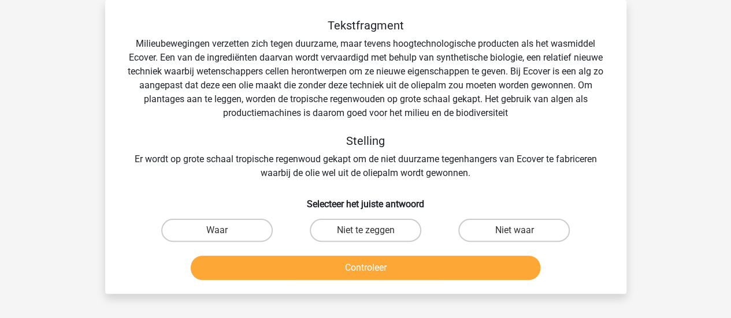
click at [515, 230] on input "Niet waar" at bounding box center [518, 234] width 8 height 8
radio input "true"
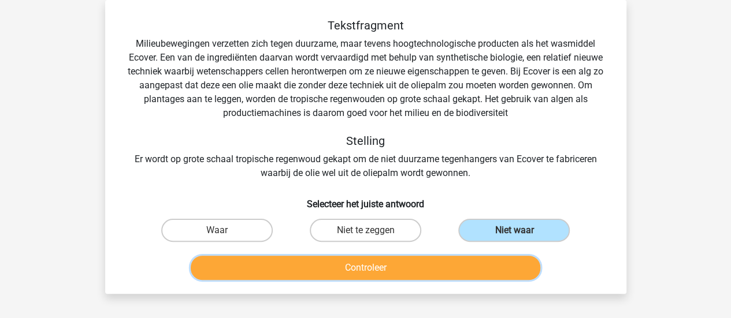
click at [476, 271] on button "Controleer" at bounding box center [365, 268] width 349 height 24
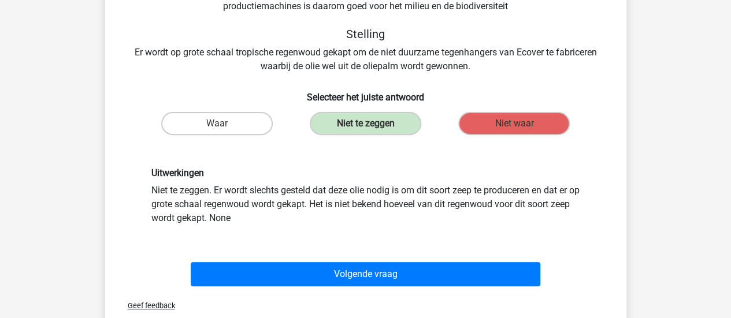
scroll to position [169, 0]
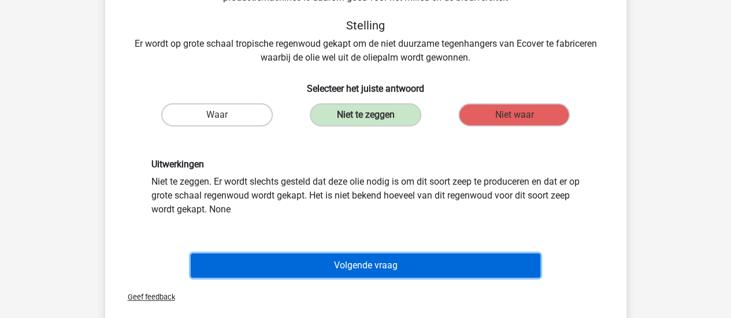
click at [444, 260] on button "Volgende vraag" at bounding box center [365, 266] width 349 height 24
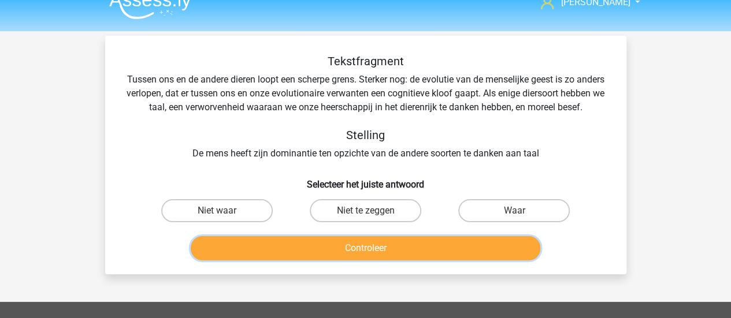
scroll to position [0, 0]
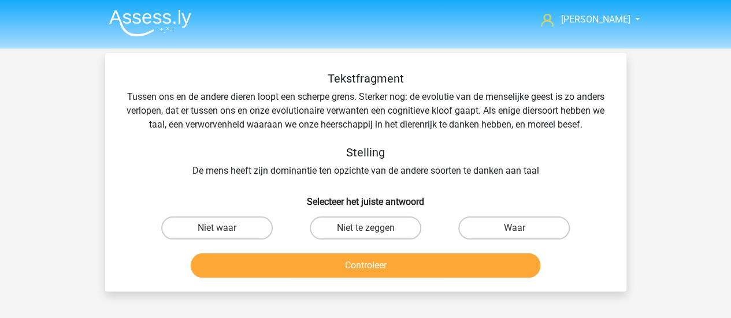
click at [390, 113] on div "Tekstfragment Tussen ons en de andere dieren loopt een scherpe grens. Sterker n…" at bounding box center [366, 125] width 484 height 106
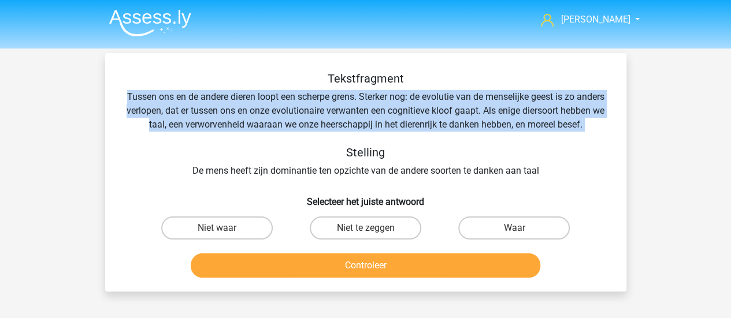
click at [390, 113] on div "Tekstfragment Tussen ons en de andere dieren loopt een scherpe grens. Sterker n…" at bounding box center [366, 125] width 484 height 106
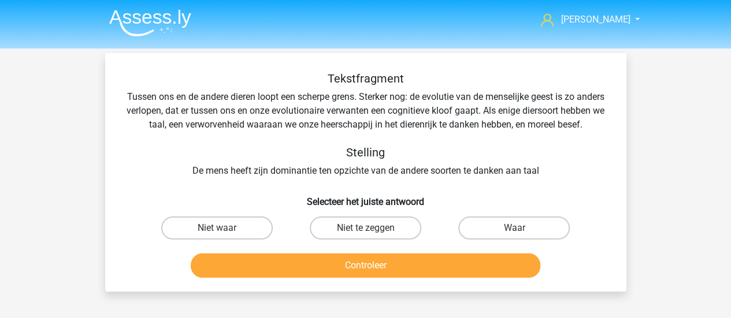
click at [390, 113] on div "Tekstfragment Tussen ons en de andere dieren loopt een scherpe grens. Sterker n…" at bounding box center [366, 125] width 484 height 106
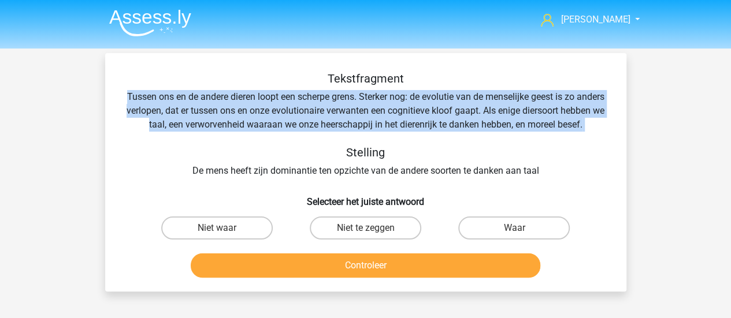
click at [390, 113] on div "Tekstfragment Tussen ons en de andere dieren loopt een scherpe grens. Sterker n…" at bounding box center [366, 125] width 484 height 106
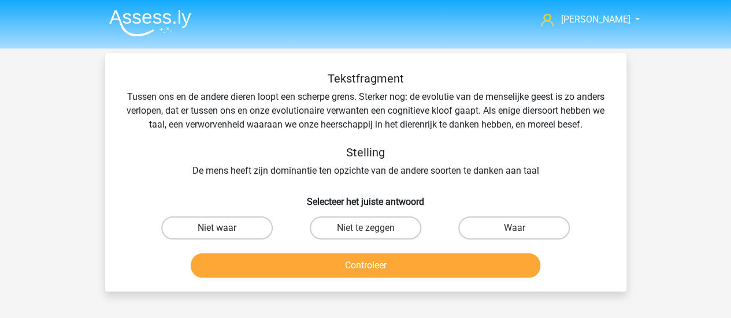
click at [202, 240] on label "Niet waar" at bounding box center [216, 228] width 111 height 23
click at [217, 236] on input "Niet waar" at bounding box center [221, 232] width 8 height 8
radio input "true"
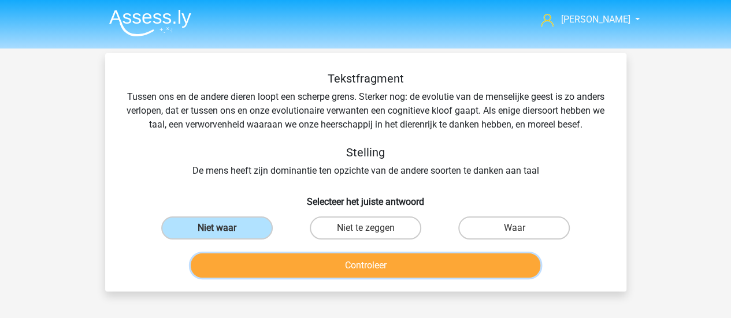
click at [417, 278] on button "Controleer" at bounding box center [365, 266] width 349 height 24
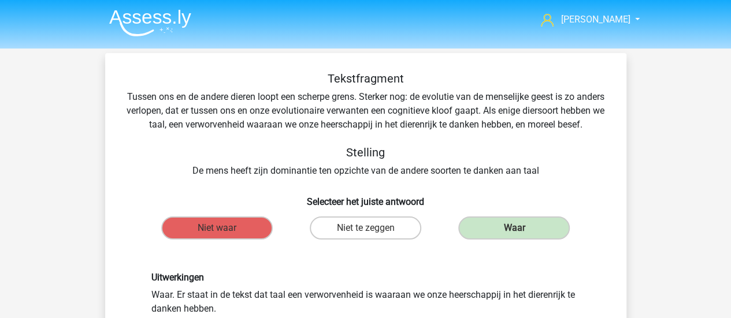
click at [178, 24] on img at bounding box center [150, 22] width 82 height 27
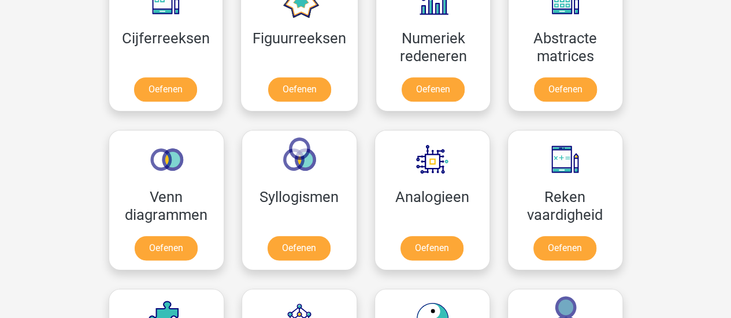
scroll to position [520, 0]
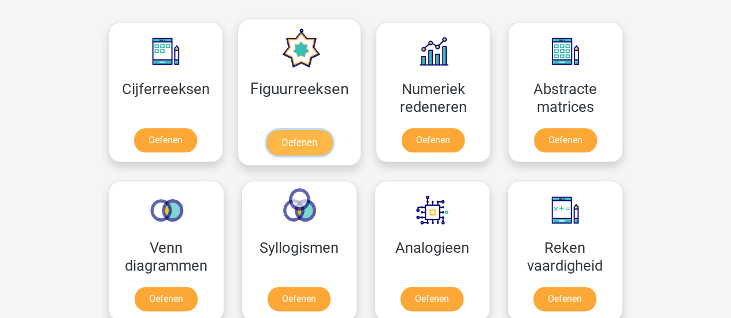
click at [292, 135] on link "Oefenen" at bounding box center [299, 142] width 66 height 25
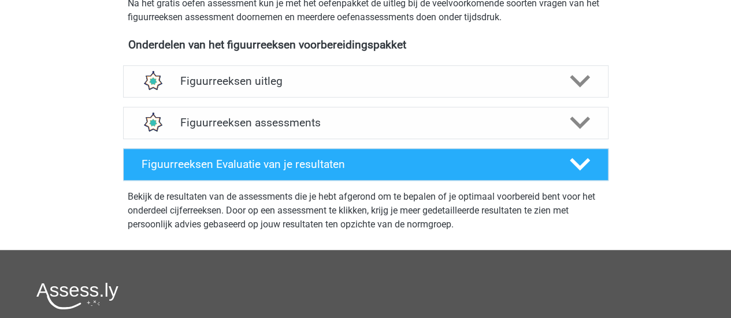
scroll to position [404, 0]
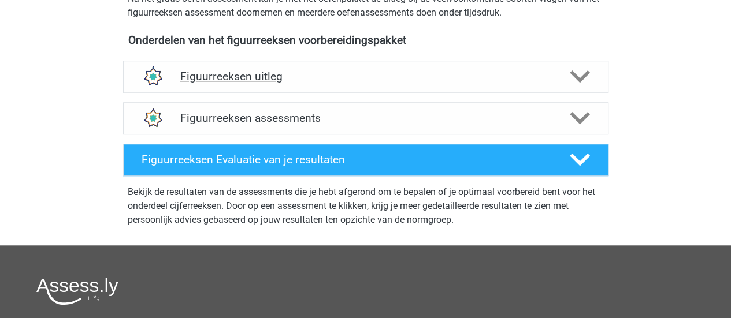
click at [265, 75] on h4 "Figuurreeksen uitleg" at bounding box center [365, 76] width 371 height 13
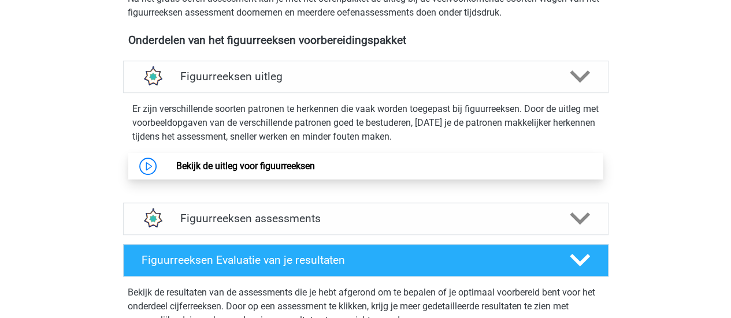
click at [271, 161] on link "Bekijk de uitleg voor figuurreeksen" at bounding box center [245, 166] width 139 height 11
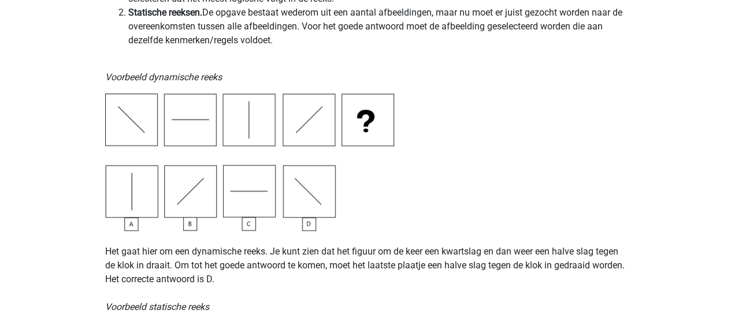
scroll to position [231, 0]
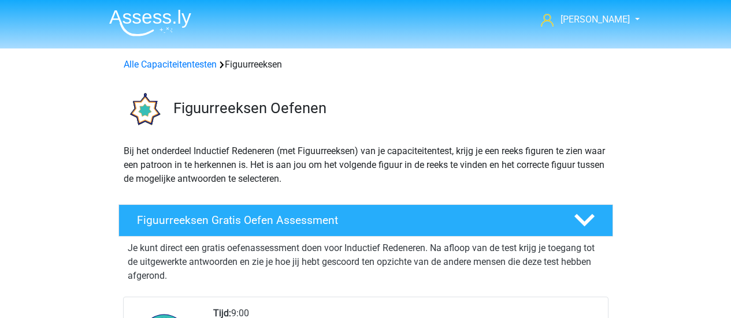
scroll to position [404, 0]
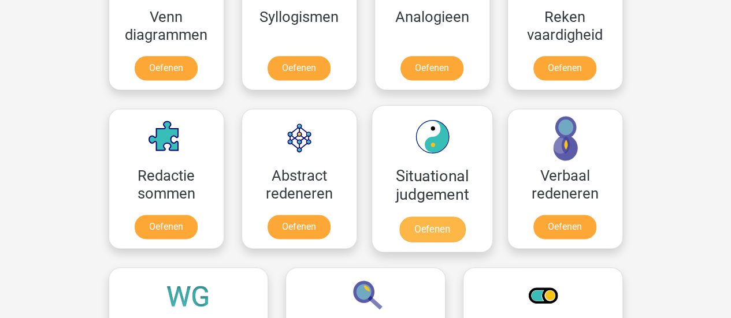
scroll to position [635, 0]
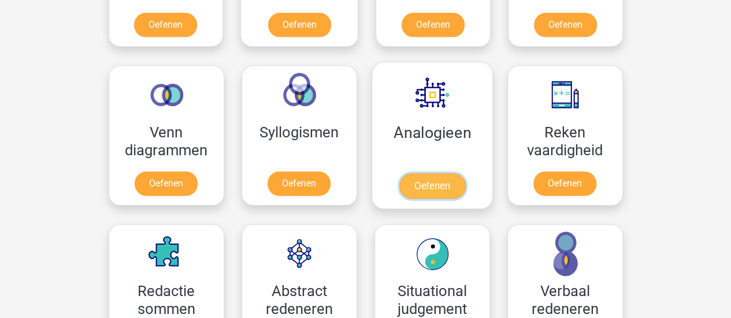
click at [429, 173] on link "Oefenen" at bounding box center [432, 185] width 66 height 25
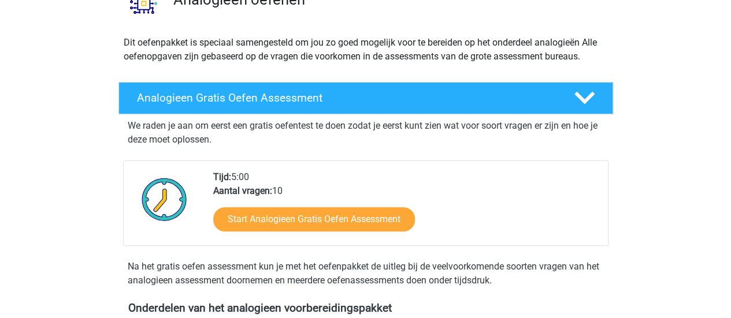
scroll to position [116, 0]
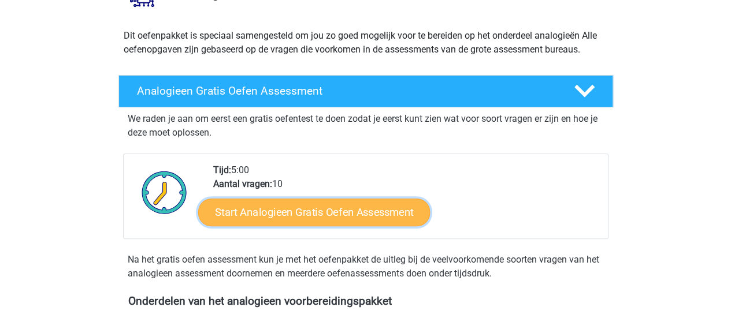
click at [341, 207] on link "Start Analogieen Gratis Oefen Assessment" at bounding box center [314, 212] width 232 height 28
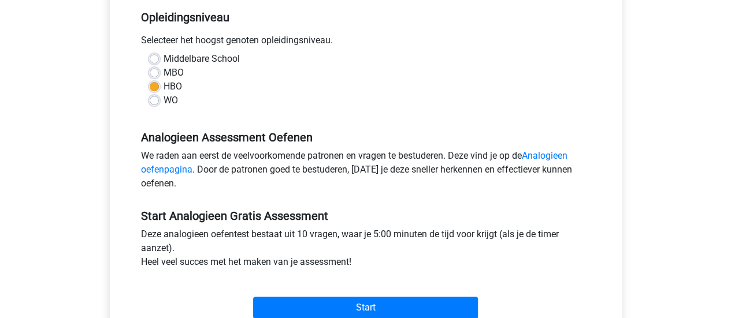
scroll to position [289, 0]
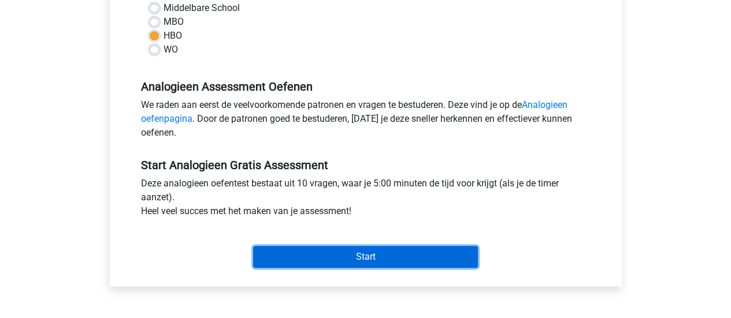
click at [308, 258] on input "Start" at bounding box center [365, 257] width 225 height 22
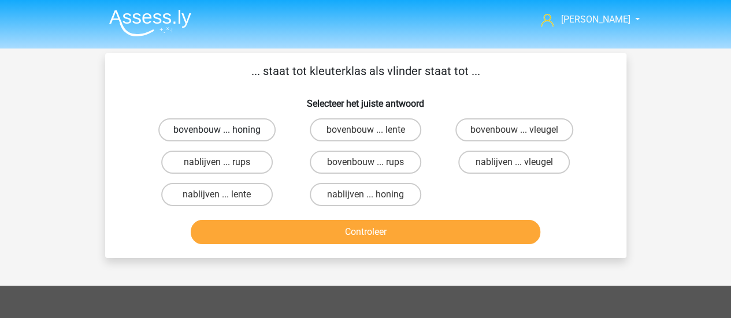
click at [257, 132] on label "bovenbouw ... honing" at bounding box center [216, 129] width 117 height 23
click at [224, 132] on input "bovenbouw ... honing" at bounding box center [221, 134] width 8 height 8
radio input "true"
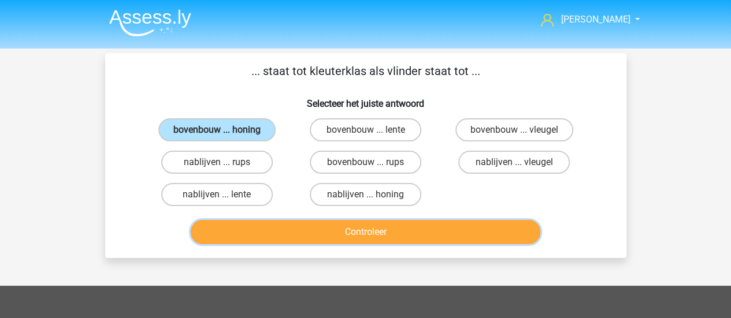
click at [360, 234] on button "Controleer" at bounding box center [365, 232] width 349 height 24
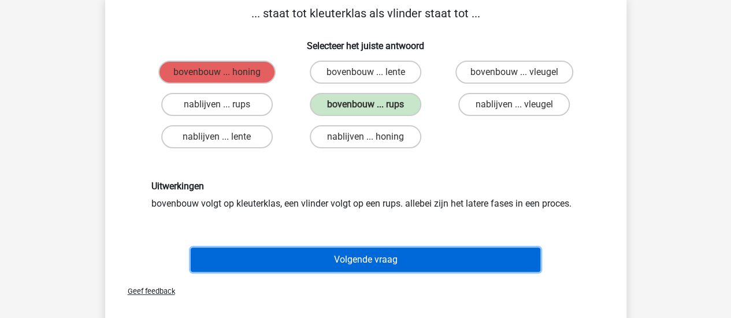
click at [404, 262] on button "Volgende vraag" at bounding box center [365, 260] width 349 height 24
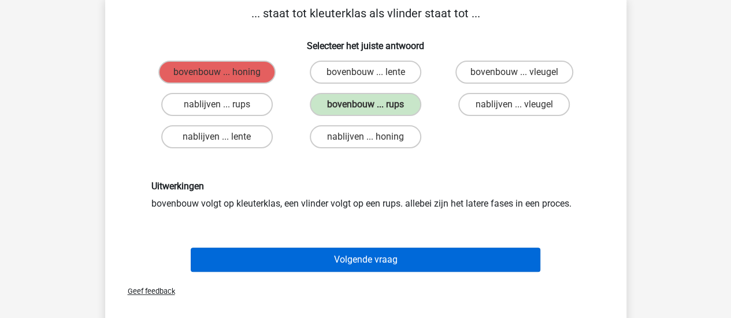
scroll to position [53, 0]
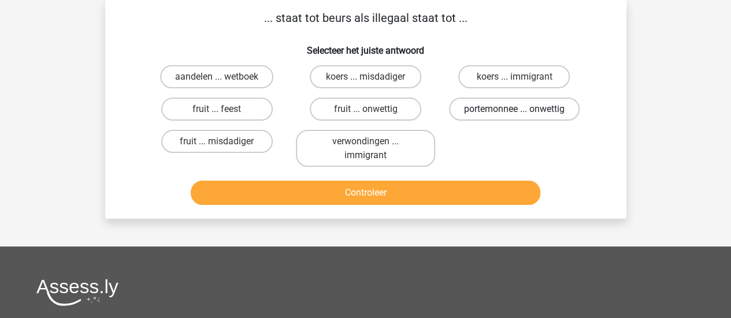
click at [552, 105] on label "portemonnee ... onwettig" at bounding box center [514, 109] width 131 height 23
click at [522, 109] on input "portemonnee ... onwettig" at bounding box center [518, 113] width 8 height 8
radio input "true"
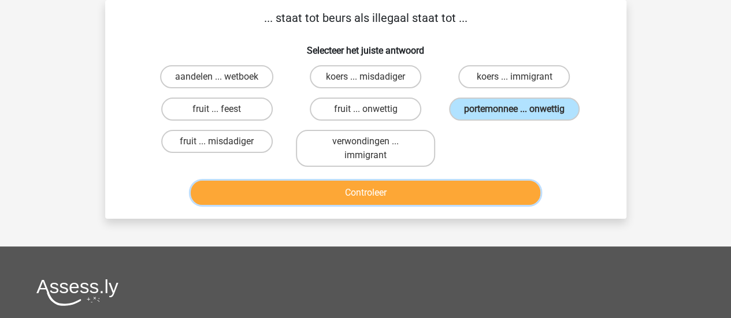
click at [485, 192] on button "Controleer" at bounding box center [365, 193] width 349 height 24
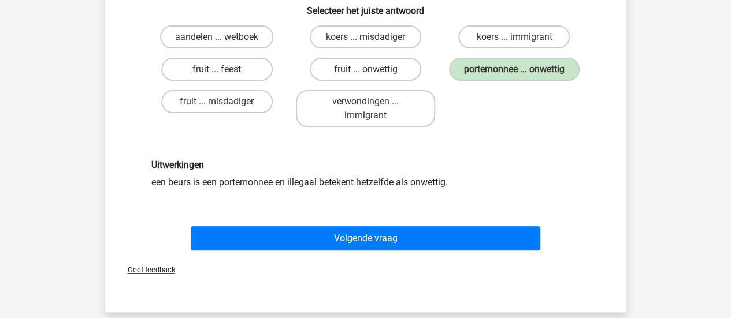
scroll to position [111, 0]
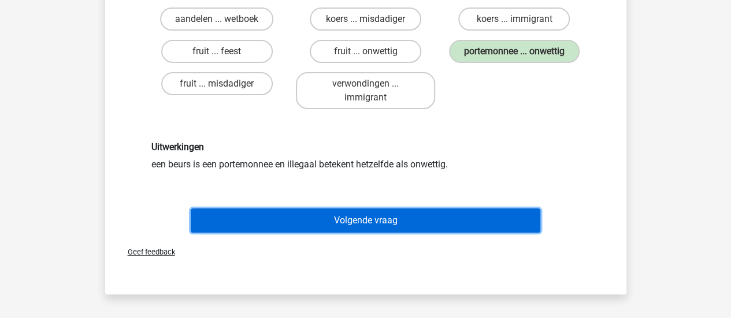
click at [428, 220] on button "Volgende vraag" at bounding box center [365, 220] width 349 height 24
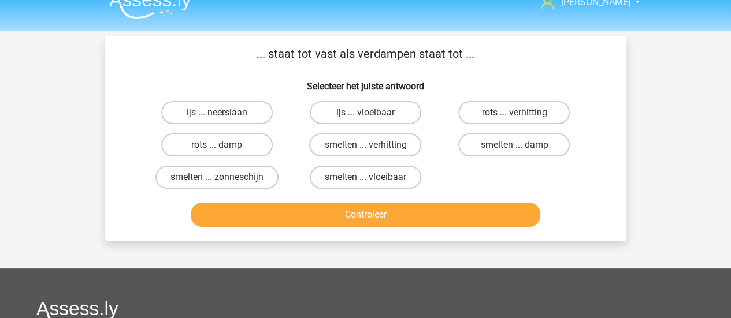
scroll to position [0, 0]
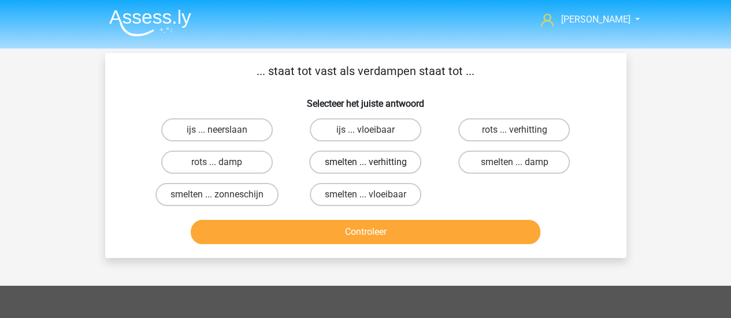
click at [362, 166] on label "smelten ... verhitting" at bounding box center [365, 162] width 112 height 23
click at [365, 166] on input "smelten ... verhitting" at bounding box center [369, 166] width 8 height 8
radio input "true"
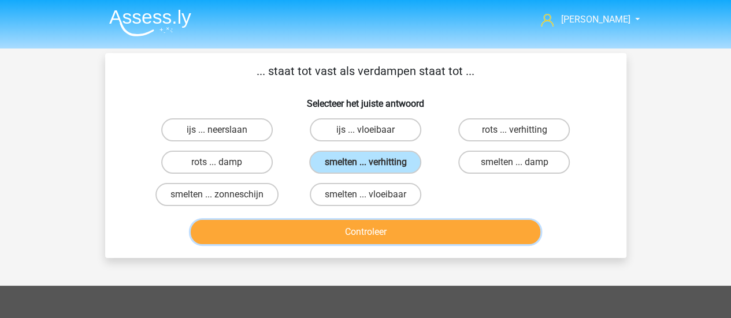
click at [505, 237] on button "Controleer" at bounding box center [365, 232] width 349 height 24
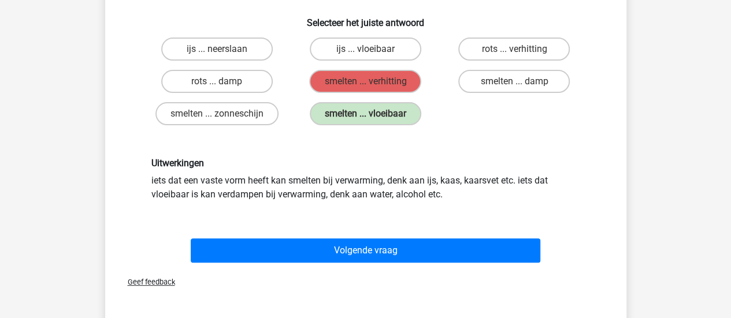
scroll to position [116, 0]
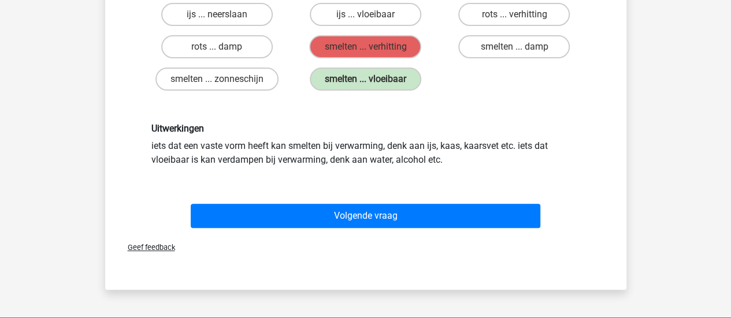
click at [476, 235] on div "Geef feedback" at bounding box center [366, 247] width 512 height 29
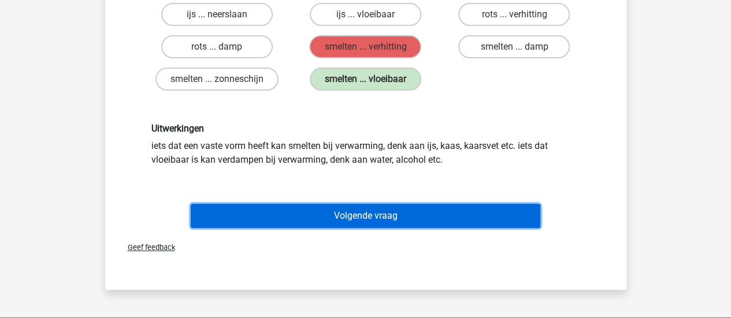
click at [476, 217] on button "Volgende vraag" at bounding box center [365, 216] width 349 height 24
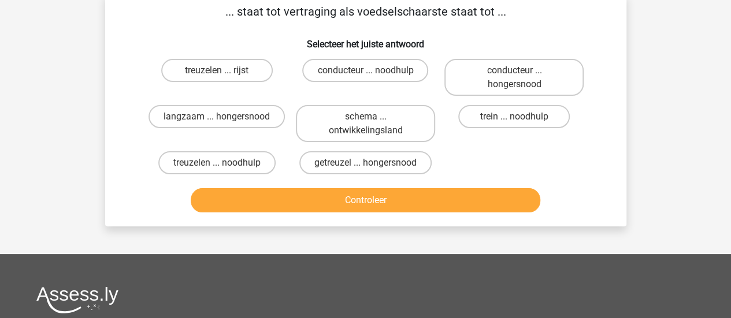
scroll to position [53, 0]
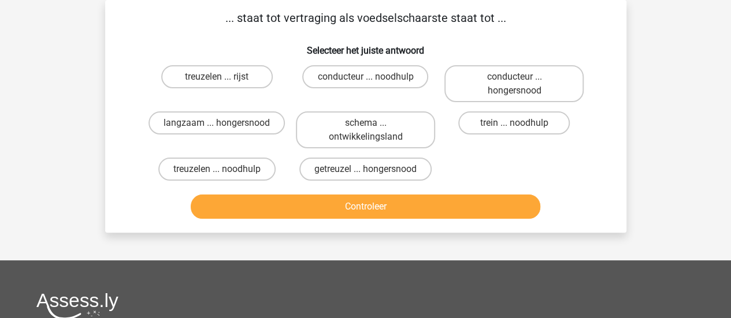
click at [221, 131] on input "langzaam ... hongersnood" at bounding box center [221, 127] width 8 height 8
radio input "true"
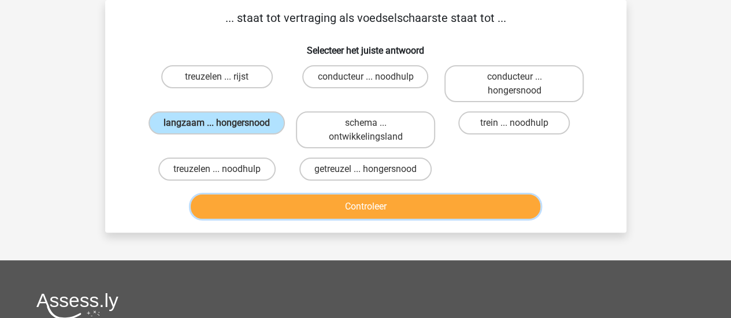
click at [455, 212] on button "Controleer" at bounding box center [365, 207] width 349 height 24
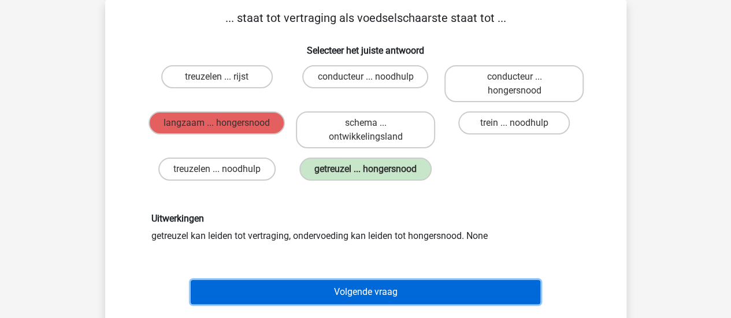
click at [453, 287] on button "Volgende vraag" at bounding box center [365, 292] width 349 height 24
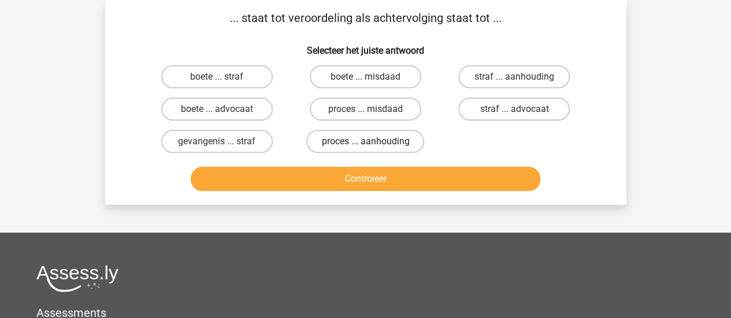
click at [386, 144] on label "proces ... aanhouding" at bounding box center [365, 141] width 118 height 23
click at [373, 144] on input "proces ... aanhouding" at bounding box center [369, 145] width 8 height 8
radio input "true"
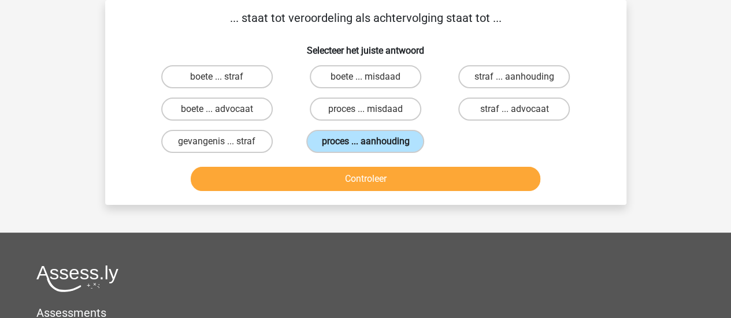
scroll to position [0, 0]
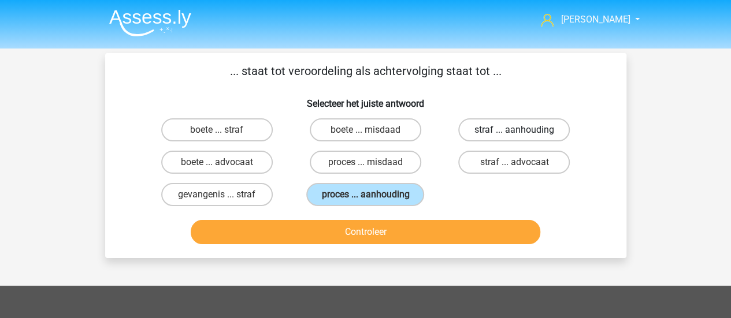
click at [526, 126] on label "straf ... aanhouding" at bounding box center [513, 129] width 111 height 23
click at [522, 130] on input "straf ... aanhouding" at bounding box center [518, 134] width 8 height 8
radio input "true"
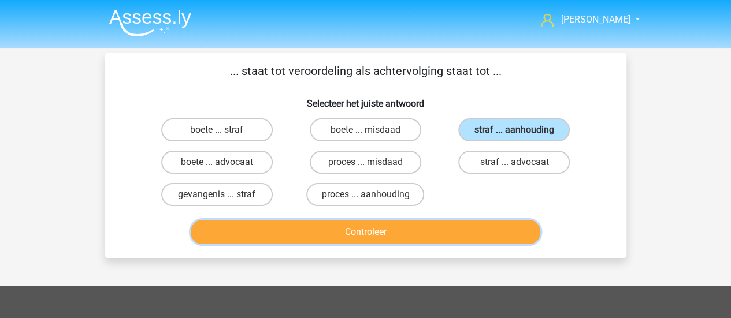
click at [380, 221] on button "Controleer" at bounding box center [365, 232] width 349 height 24
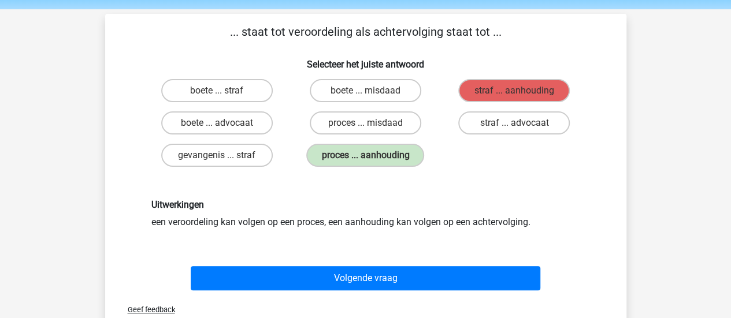
scroll to position [58, 0]
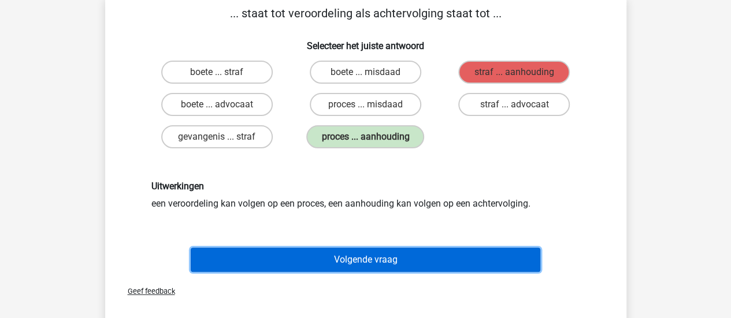
click at [450, 268] on button "Volgende vraag" at bounding box center [365, 260] width 349 height 24
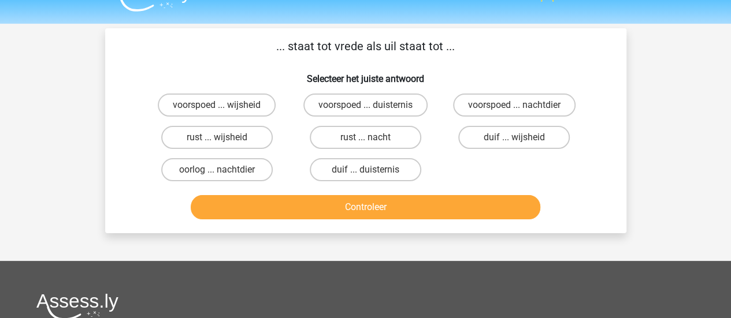
scroll to position [0, 0]
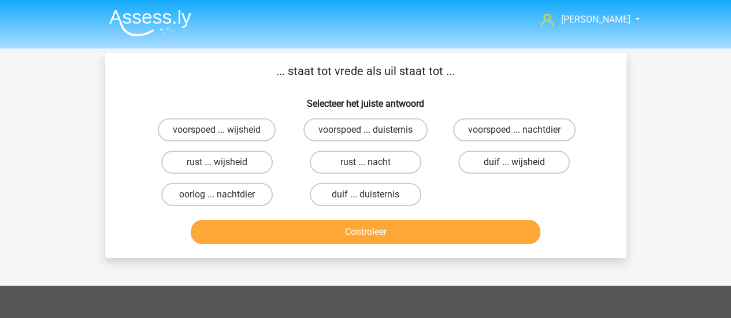
click at [520, 172] on label "duif ... wijsheid" at bounding box center [513, 162] width 111 height 23
click at [520, 170] on input "duif ... wijsheid" at bounding box center [518, 166] width 8 height 8
radio input "true"
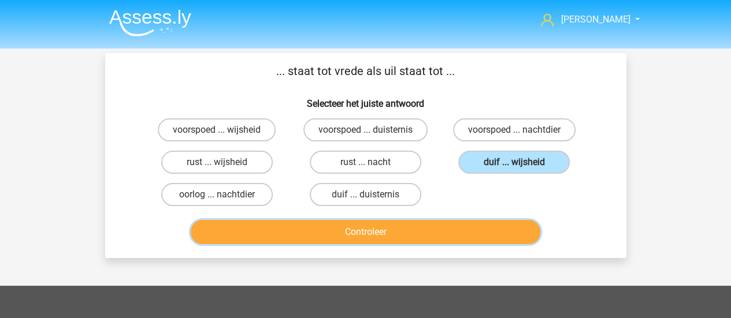
click at [485, 236] on button "Controleer" at bounding box center [365, 232] width 349 height 24
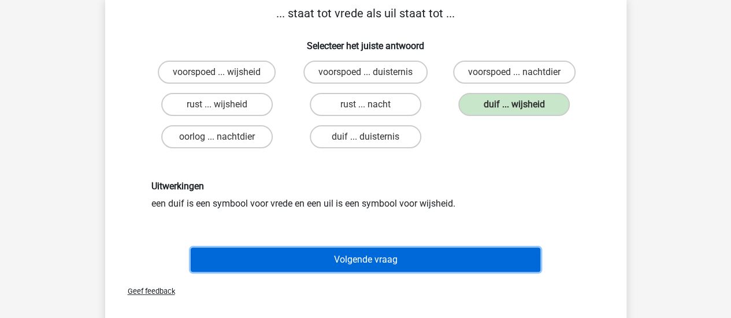
click at [468, 262] on button "Volgende vraag" at bounding box center [365, 260] width 349 height 24
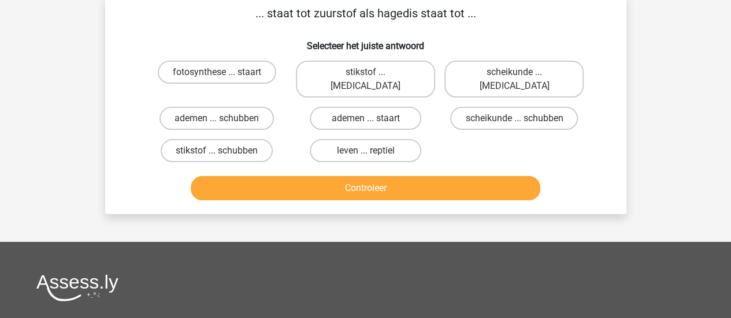
scroll to position [53, 0]
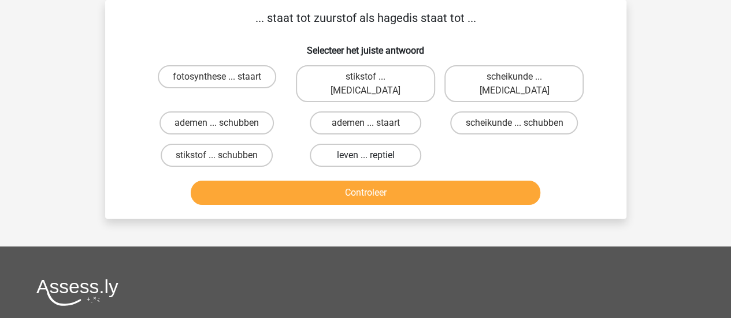
click at [388, 144] on label "leven ... reptiel" at bounding box center [365, 155] width 111 height 23
click at [373, 155] on input "leven ... reptiel" at bounding box center [369, 159] width 8 height 8
radio input "true"
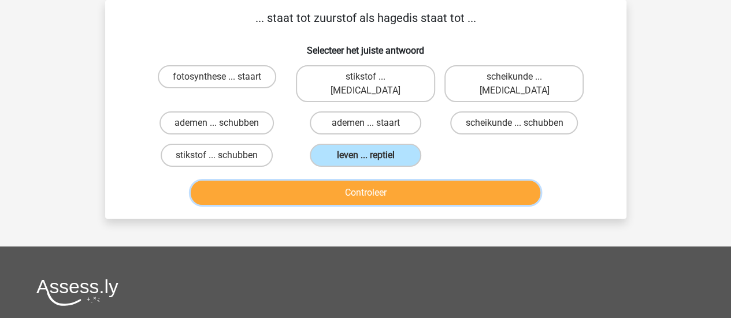
click at [370, 181] on button "Controleer" at bounding box center [365, 193] width 349 height 24
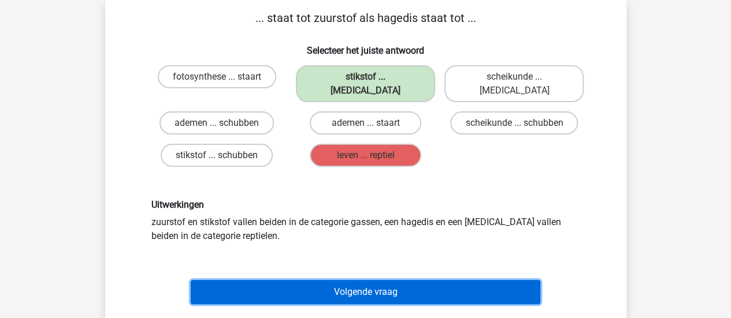
click at [401, 283] on button "Volgende vraag" at bounding box center [365, 292] width 349 height 24
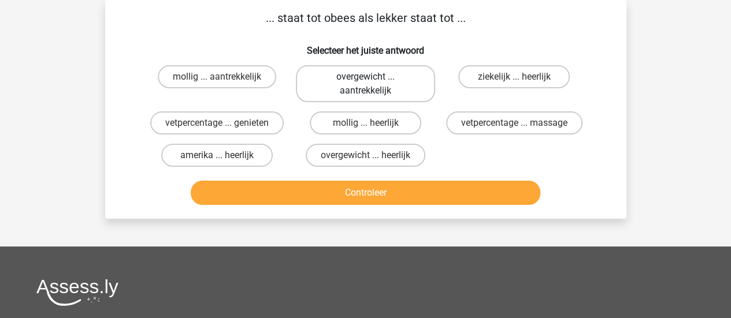
click at [367, 92] on label "overgewicht ... aantrekkelijk" at bounding box center [365, 83] width 139 height 37
click at [367, 84] on input "overgewicht ... aantrekkelijk" at bounding box center [369, 81] width 8 height 8
radio input "true"
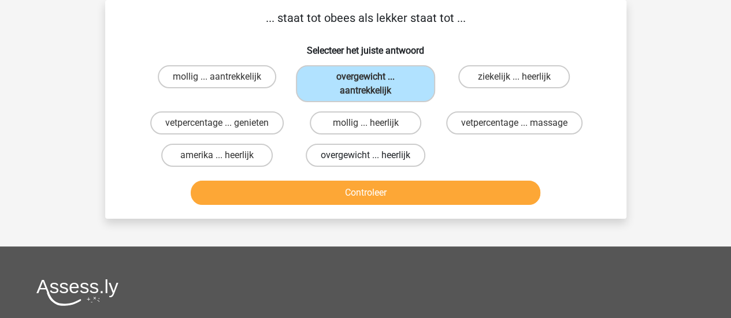
click at [409, 159] on label "overgewicht ... heerlijk" at bounding box center [366, 155] width 120 height 23
click at [373, 159] on input "overgewicht ... heerlijk" at bounding box center [369, 159] width 8 height 8
radio input "true"
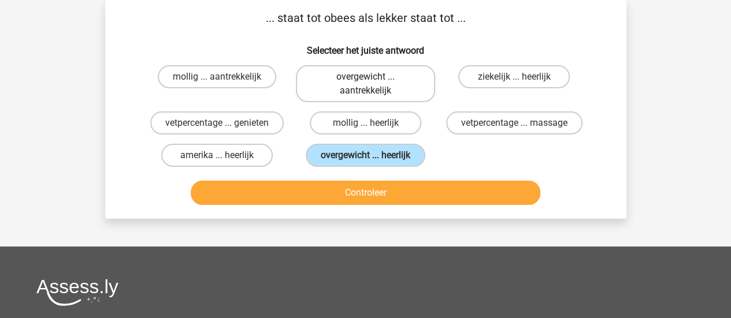
click at [398, 88] on label "overgewicht ... aantrekkelijk" at bounding box center [365, 83] width 139 height 37
click at [373, 84] on input "overgewicht ... aantrekkelijk" at bounding box center [369, 81] width 8 height 8
radio input "true"
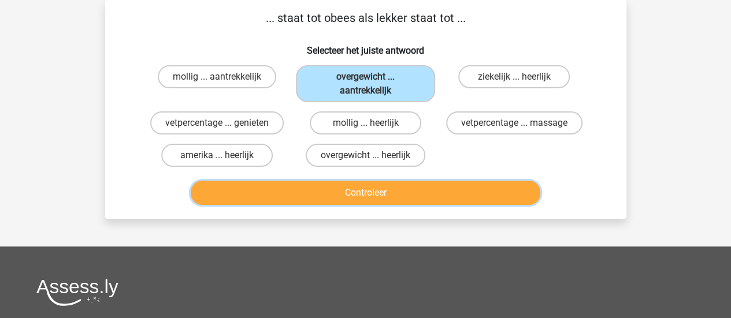
click at [416, 189] on button "Controleer" at bounding box center [365, 193] width 349 height 24
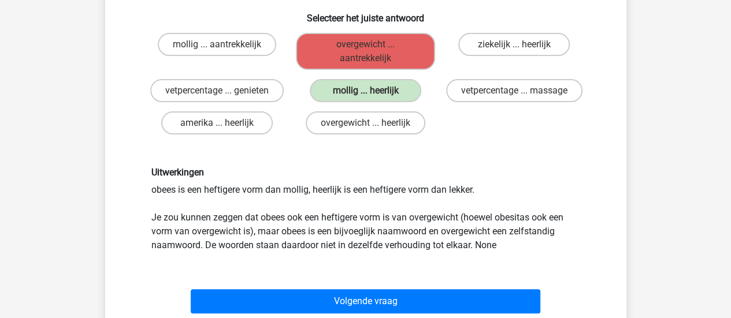
scroll to position [111, 0]
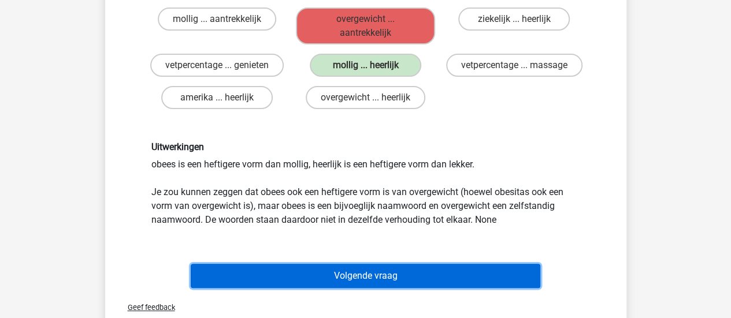
click at [393, 277] on button "Volgende vraag" at bounding box center [365, 276] width 349 height 24
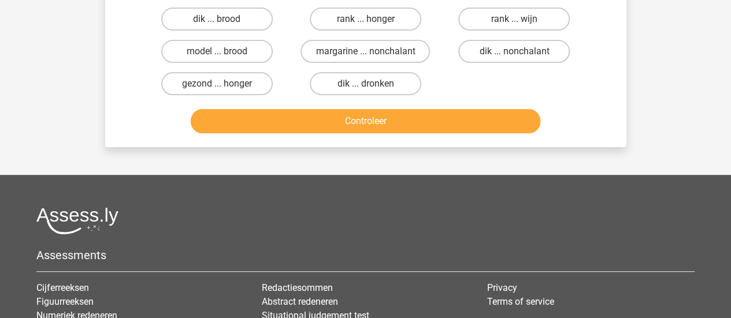
scroll to position [53, 0]
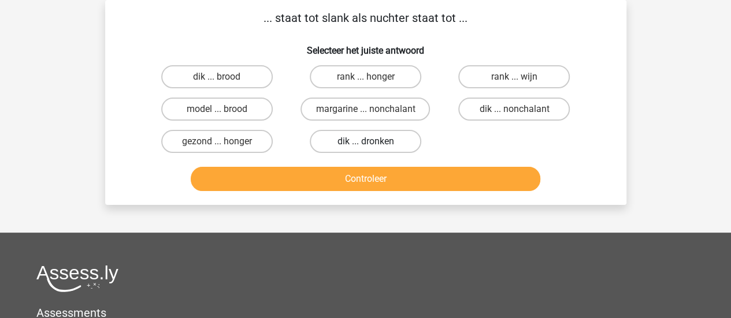
click at [364, 149] on label "dik ... dronken" at bounding box center [365, 141] width 111 height 23
click at [365, 149] on input "dik ... dronken" at bounding box center [369, 145] width 8 height 8
radio input "true"
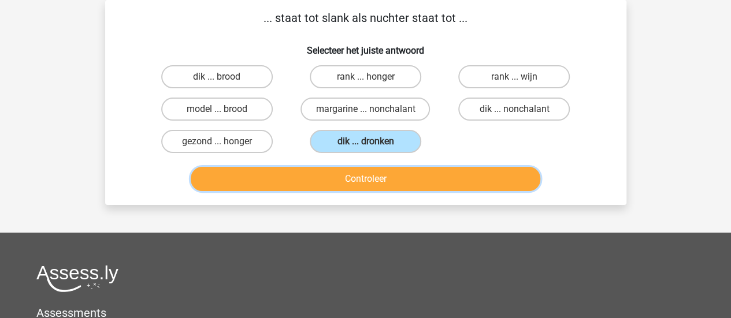
click at [377, 185] on button "Controleer" at bounding box center [365, 179] width 349 height 24
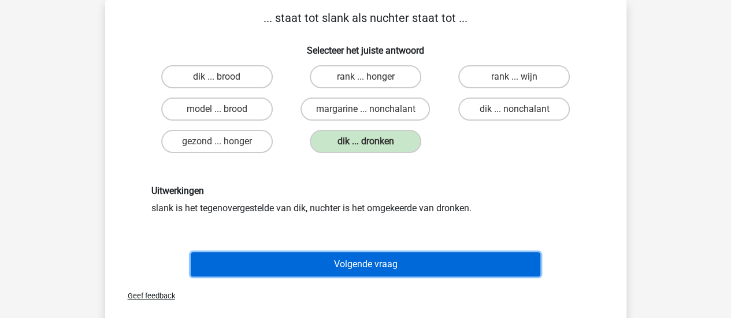
click at [337, 263] on button "Volgende vraag" at bounding box center [365, 264] width 349 height 24
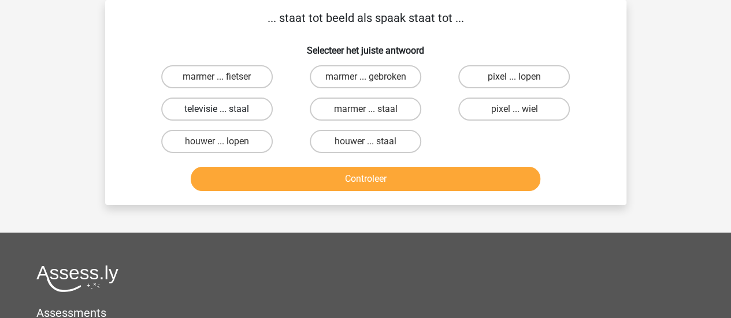
click at [227, 109] on label "televisie ... staal" at bounding box center [216, 109] width 111 height 23
click at [224, 109] on input "televisie ... staal" at bounding box center [221, 113] width 8 height 8
radio input "true"
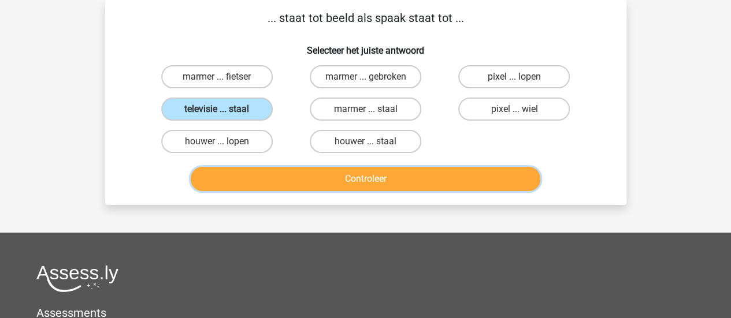
click at [419, 181] on button "Controleer" at bounding box center [365, 179] width 349 height 24
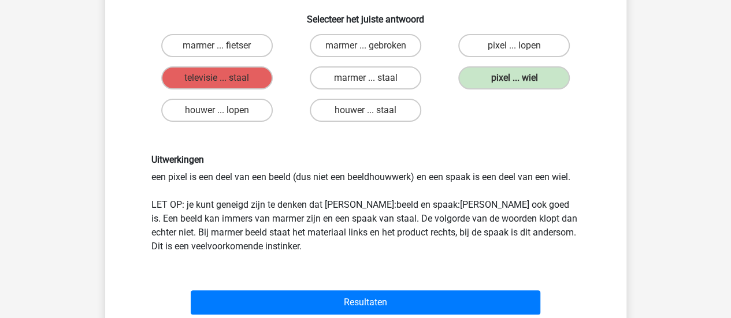
scroll to position [111, 0]
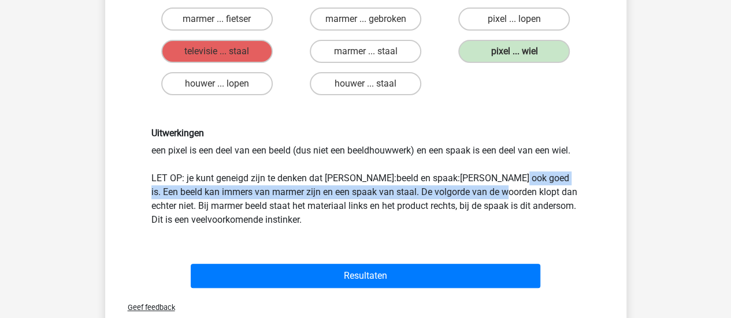
drag, startPoint x: 502, startPoint y: 178, endPoint x: 500, endPoint y: 197, distance: 18.6
click at [500, 197] on div "Uitwerkingen een pixel is een deel van een beeld (dus niet een beeldhouwwerk) e…" at bounding box center [366, 177] width 446 height 99
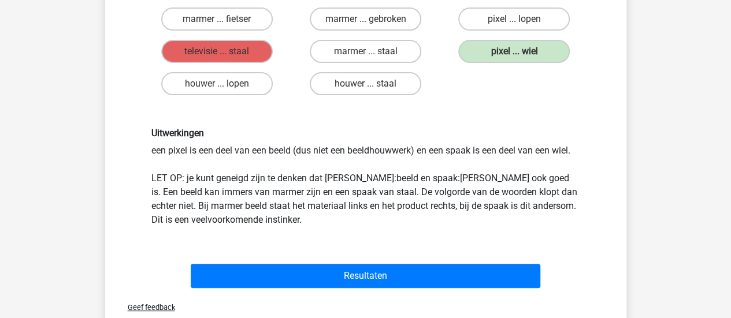
click at [500, 197] on div "Uitwerkingen een pixel is een deel van een beeld (dus niet een beeldhouwwerk) e…" at bounding box center [366, 177] width 446 height 99
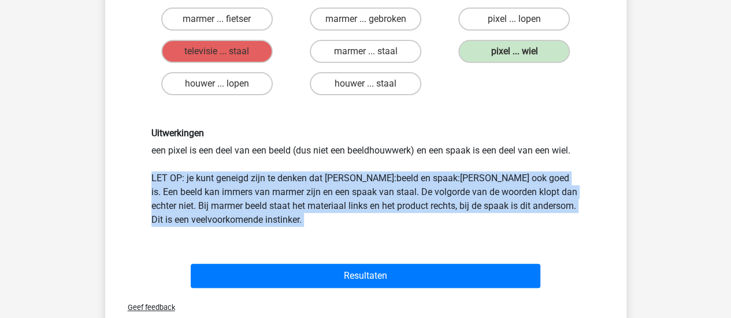
click at [500, 197] on div "Uitwerkingen een pixel is een deel van een beeld (dus niet een beeldhouwwerk) e…" at bounding box center [366, 177] width 446 height 99
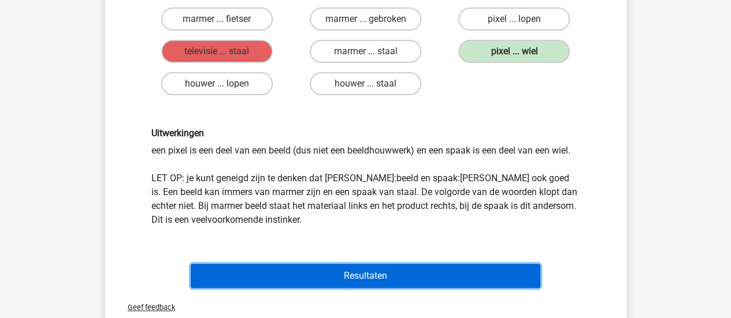
click at [475, 267] on button "Resultaten" at bounding box center [365, 276] width 349 height 24
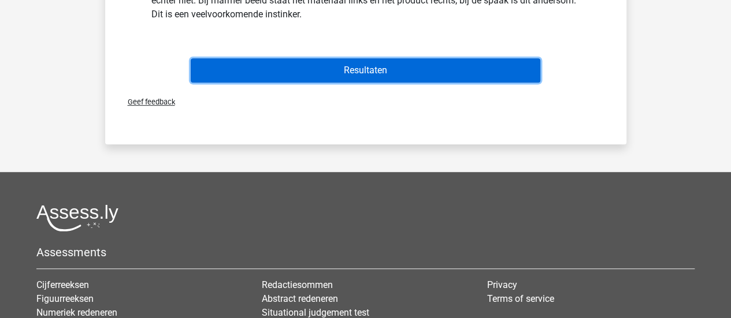
scroll to position [342, 0]
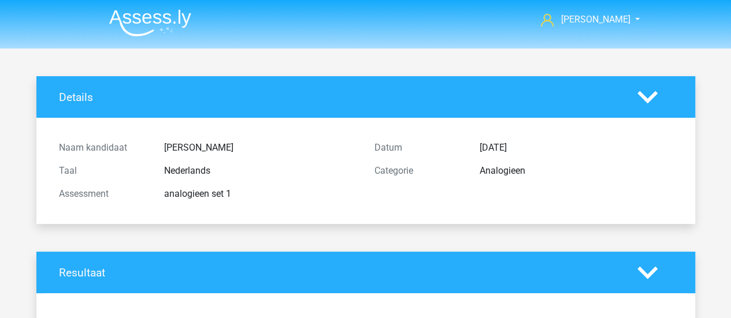
click at [155, 12] on img at bounding box center [150, 22] width 82 height 27
